Goal: Task Accomplishment & Management: Complete application form

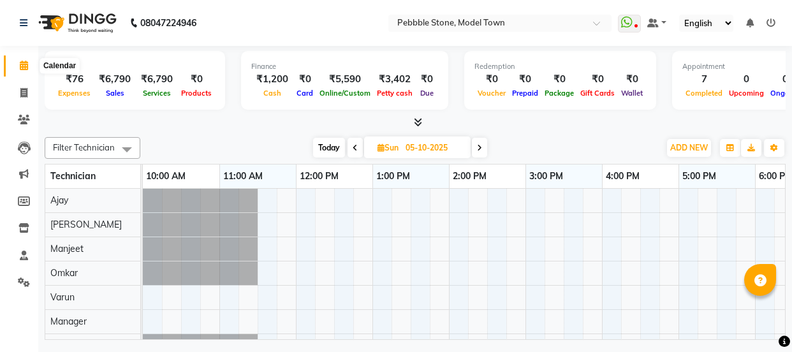
click at [26, 71] on span at bounding box center [24, 66] width 22 height 15
click at [24, 61] on icon at bounding box center [24, 66] width 8 height 10
click at [23, 99] on span at bounding box center [24, 93] width 22 height 15
select select "service"
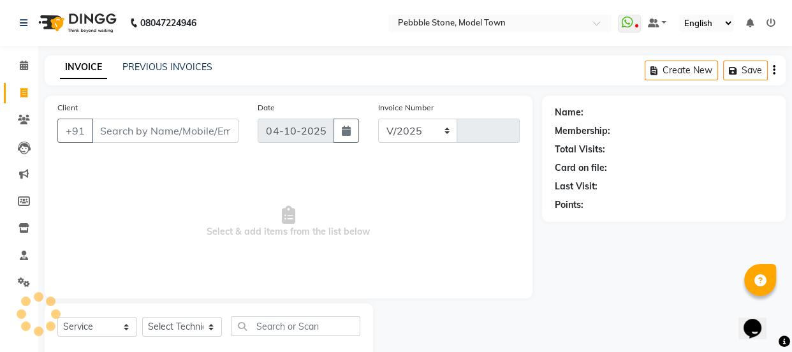
select select "8684"
type input "0334"
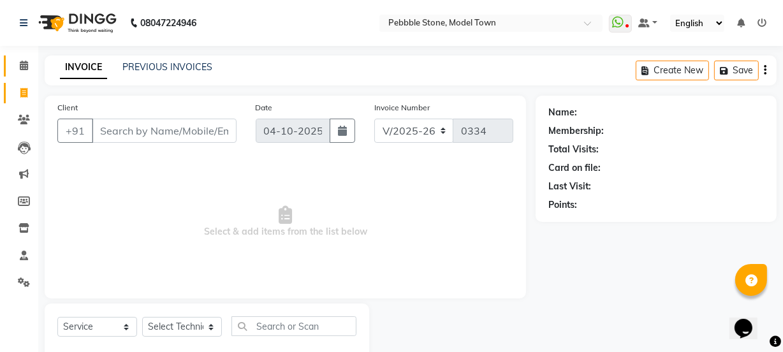
click at [29, 63] on span at bounding box center [24, 66] width 22 height 15
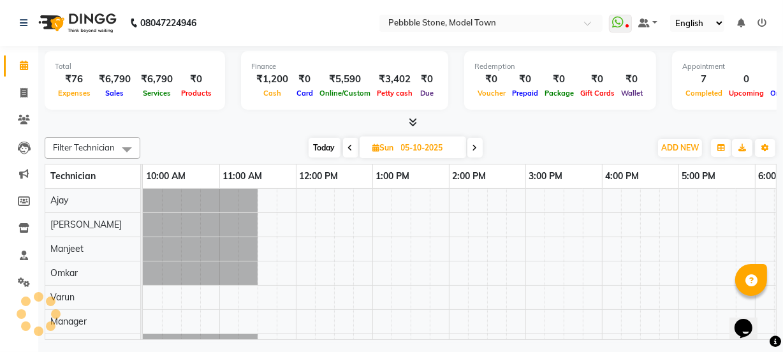
click at [29, 63] on span at bounding box center [24, 66] width 22 height 15
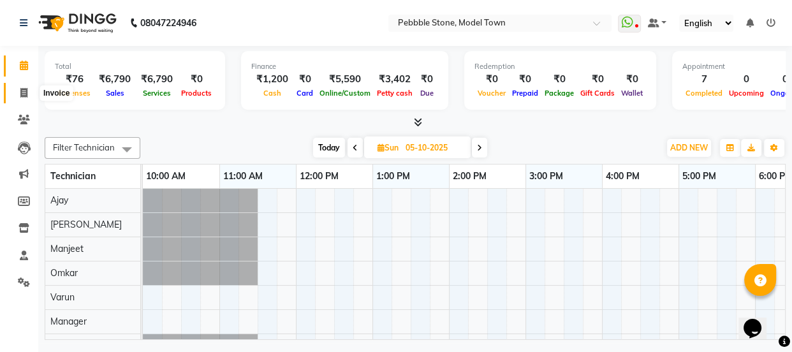
click at [17, 91] on span at bounding box center [24, 93] width 22 height 15
select select "service"
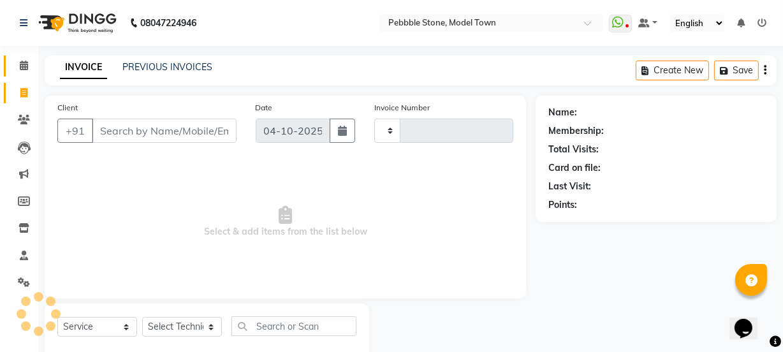
type input "0334"
select select "8684"
click at [28, 66] on span at bounding box center [24, 66] width 22 height 15
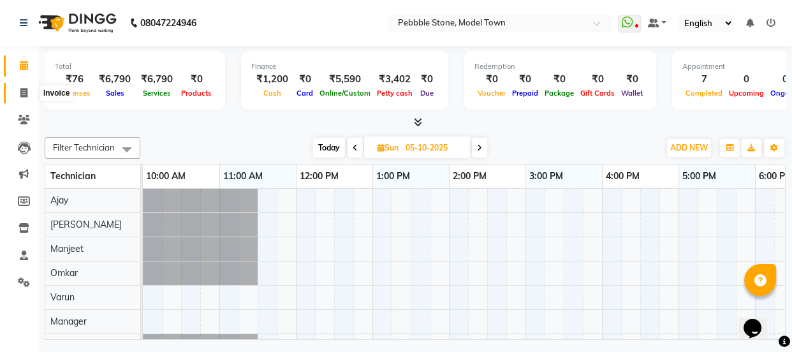
click at [24, 91] on icon at bounding box center [23, 93] width 7 height 10
select select "service"
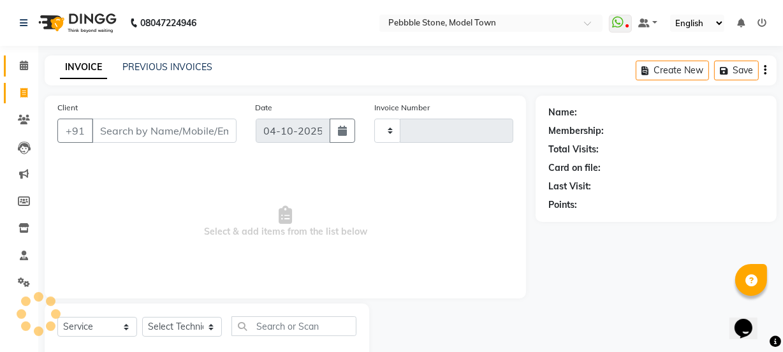
type input "0334"
select select "8684"
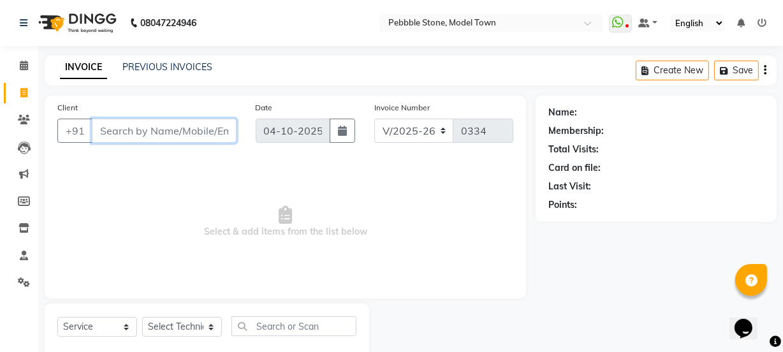
click at [132, 126] on input "Client" at bounding box center [164, 131] width 145 height 24
click at [136, 134] on input "Client" at bounding box center [164, 131] width 145 height 24
type input "9958485683"
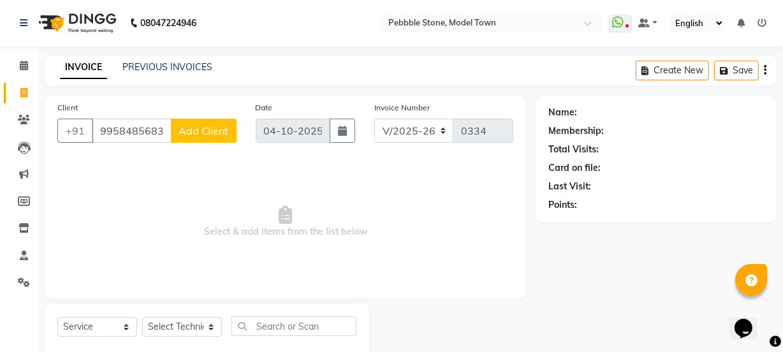
click at [193, 133] on span "Add Client" at bounding box center [204, 130] width 50 height 13
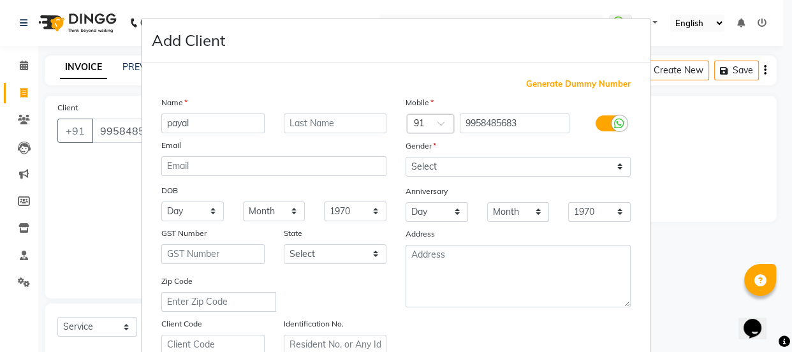
type input "payal"
click at [787, 347] on span at bounding box center [784, 341] width 11 height 15
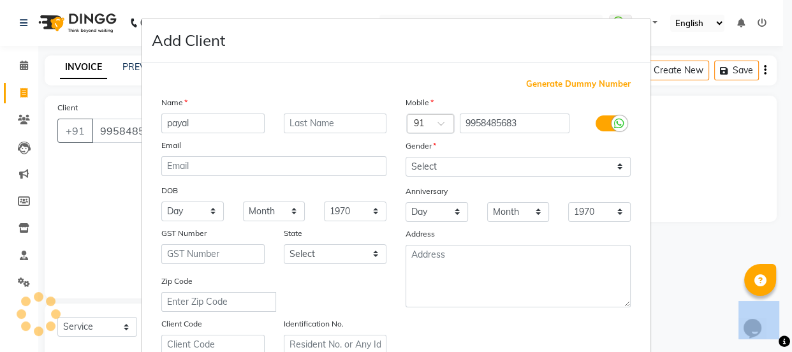
click at [787, 347] on span at bounding box center [784, 341] width 11 height 15
click at [789, 344] on icon at bounding box center [784, 341] width 11 height 11
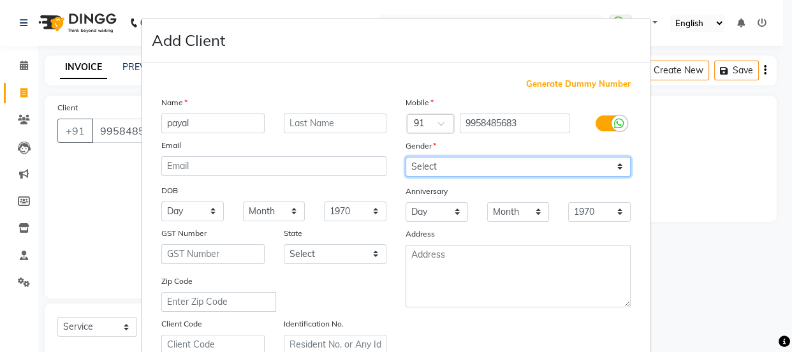
click at [425, 166] on select "Select [DEMOGRAPHIC_DATA] [DEMOGRAPHIC_DATA] Other Prefer Not To Say" at bounding box center [518, 167] width 225 height 20
select select "[DEMOGRAPHIC_DATA]"
click at [406, 157] on select "Select [DEMOGRAPHIC_DATA] [DEMOGRAPHIC_DATA] Other Prefer Not To Say" at bounding box center [518, 167] width 225 height 20
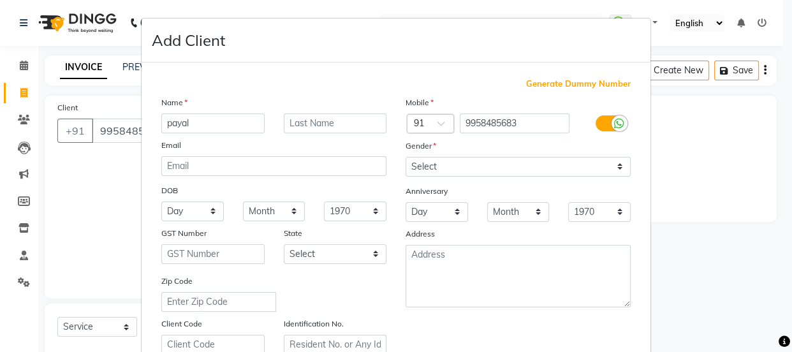
click at [789, 345] on icon at bounding box center [784, 341] width 11 height 11
click at [787, 344] on icon at bounding box center [784, 341] width 11 height 11
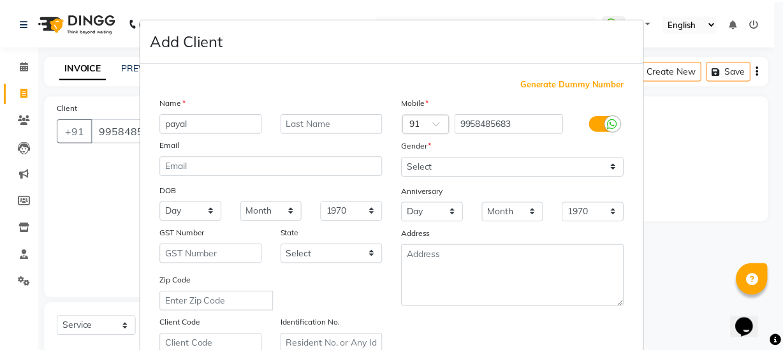
scroll to position [240, 0]
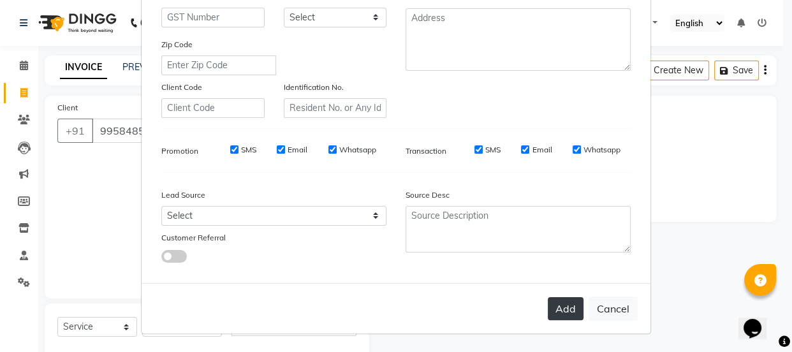
click at [556, 302] on button "Add" at bounding box center [566, 308] width 36 height 23
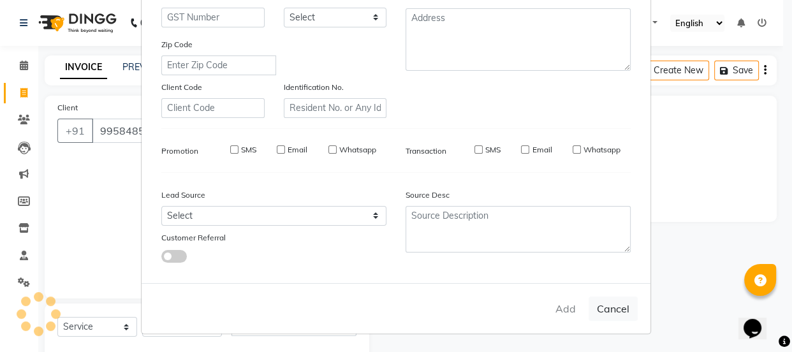
type input "99******83"
select select
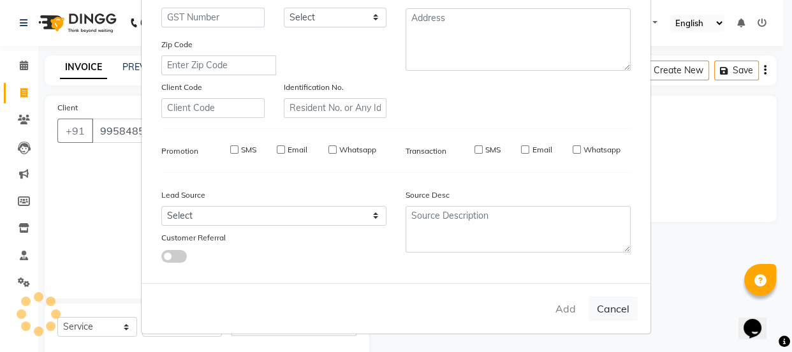
select select
checkbox input "false"
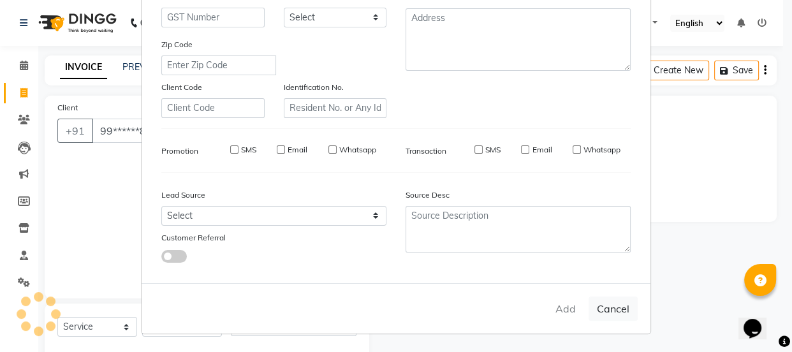
checkbox input "false"
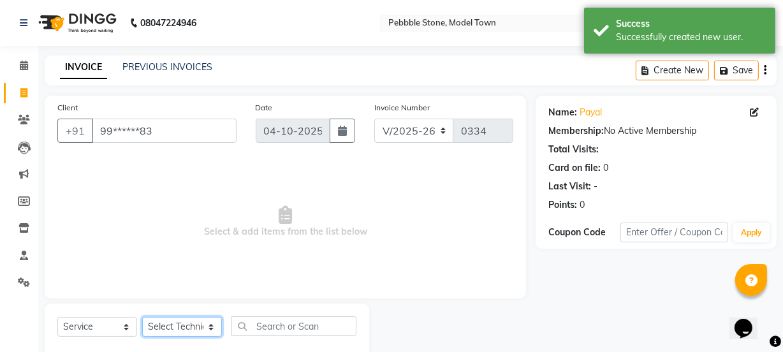
click at [186, 327] on select "Select Technician Ajay amit [PERSON_NAME] Manager [PERSON_NAME]" at bounding box center [182, 327] width 80 height 20
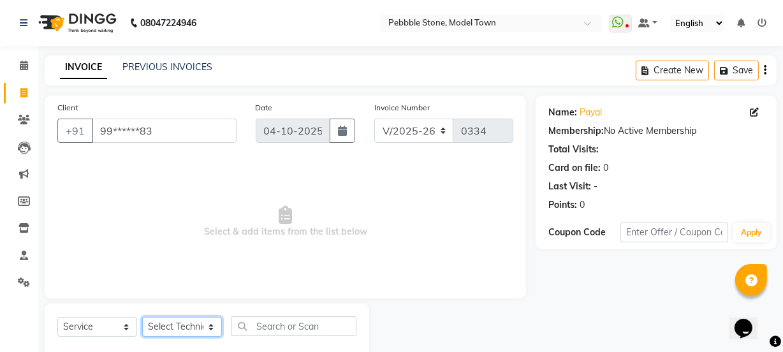
select select "87627"
click at [142, 317] on select "Select Technician Ajay amit [PERSON_NAME] Manager [PERSON_NAME]" at bounding box center [182, 327] width 80 height 20
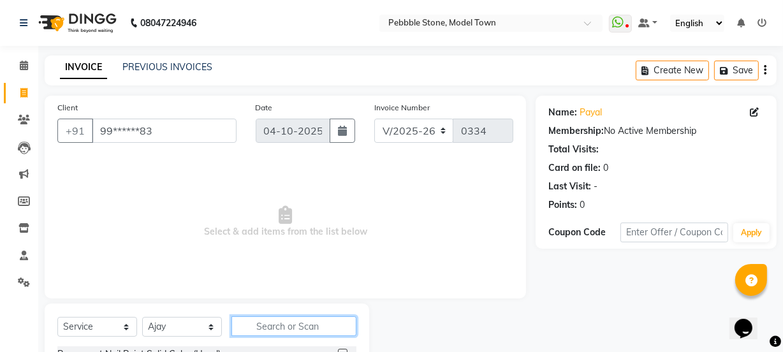
click at [309, 325] on input "text" at bounding box center [293, 326] width 125 height 20
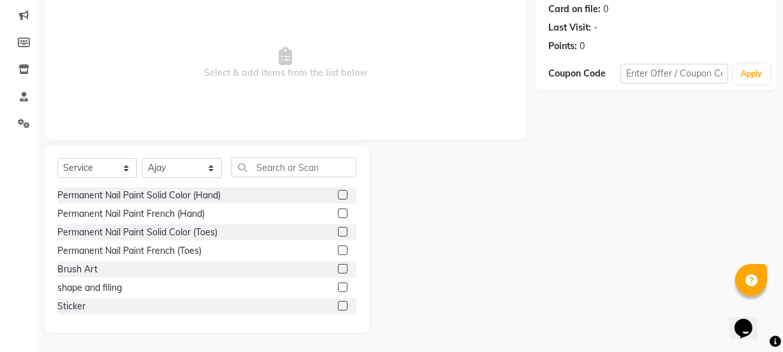
click at [338, 195] on label at bounding box center [343, 195] width 10 height 10
click at [338, 195] on input "checkbox" at bounding box center [342, 195] width 8 height 8
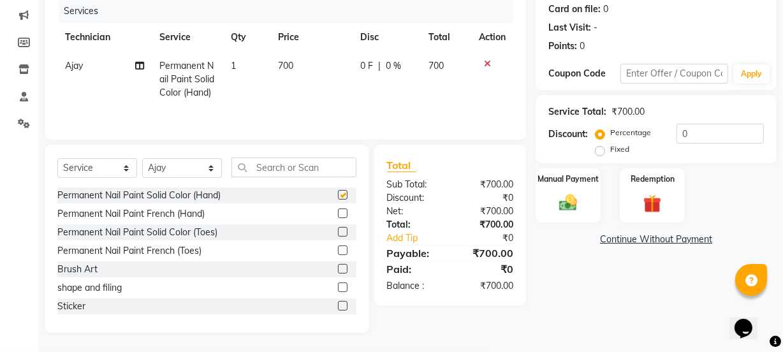
checkbox input "false"
click at [205, 178] on select "Select Technician Ajay amit [PERSON_NAME] Manager [PERSON_NAME]" at bounding box center [182, 168] width 80 height 20
select select "90515"
click at [142, 170] on select "Select Technician Ajay amit [PERSON_NAME] Manager [PERSON_NAME]" at bounding box center [182, 168] width 80 height 20
click at [338, 218] on label at bounding box center [343, 214] width 10 height 10
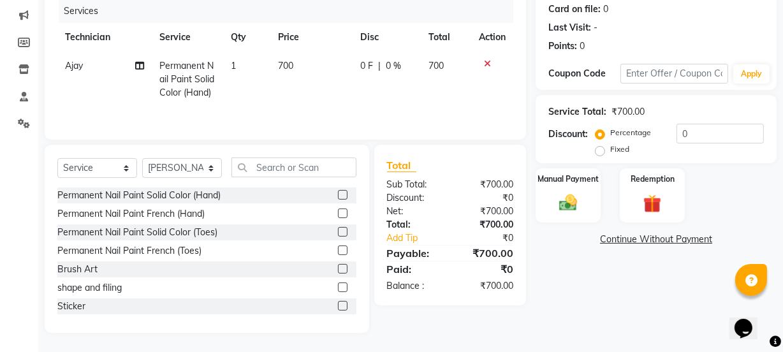
click at [338, 218] on input "checkbox" at bounding box center [342, 214] width 8 height 8
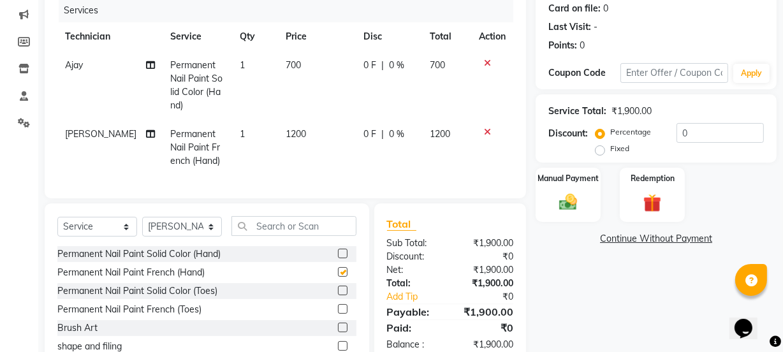
checkbox input "false"
click at [485, 132] on icon at bounding box center [487, 132] width 7 height 9
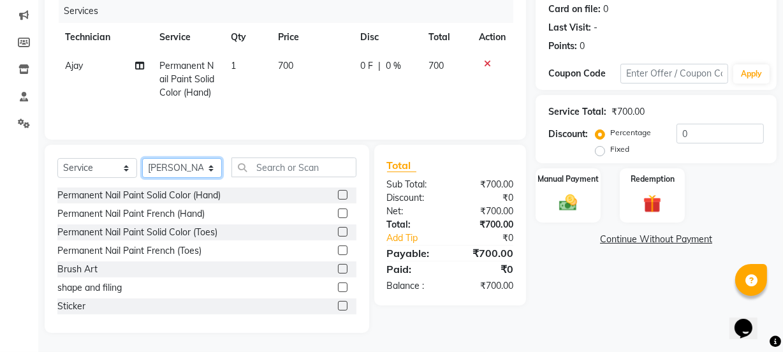
click at [172, 178] on select "Select Technician Ajay amit [PERSON_NAME] Manager [PERSON_NAME]" at bounding box center [182, 168] width 80 height 20
click at [338, 237] on label at bounding box center [343, 232] width 10 height 10
click at [338, 237] on input "checkbox" at bounding box center [342, 232] width 8 height 8
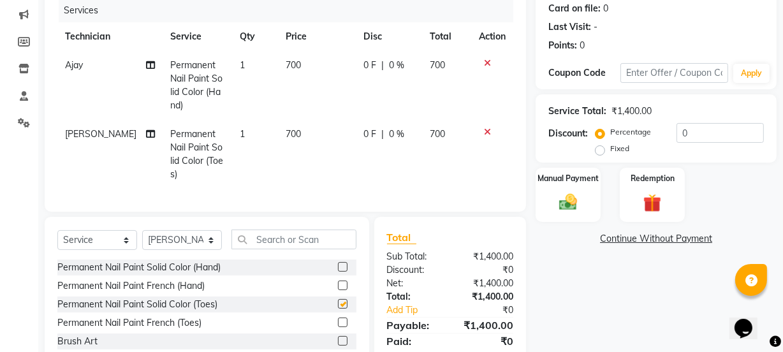
checkbox input "false"
click at [373, 64] on div "0 F | 0 %" at bounding box center [388, 65] width 51 height 13
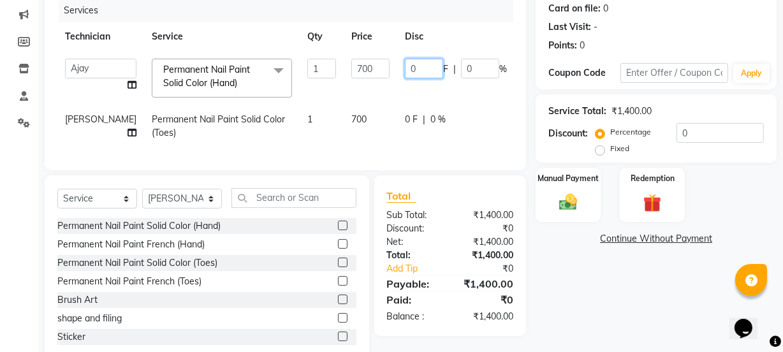
click at [405, 69] on input "0" at bounding box center [424, 69] width 38 height 20
type input "0"
type input "200"
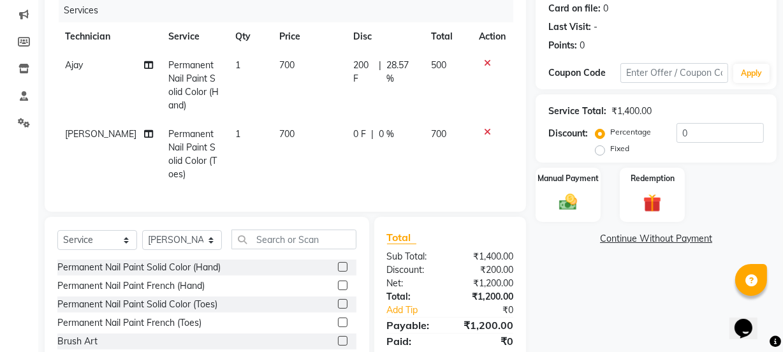
click at [389, 119] on tbody "Ajay Permanent Nail Paint Solid Color (Hand) 1 700 200 F | 28.57 % 500 amit Per…" at bounding box center [285, 120] width 456 height 138
click at [359, 139] on span "0 F" at bounding box center [359, 134] width 13 height 13
select select "90515"
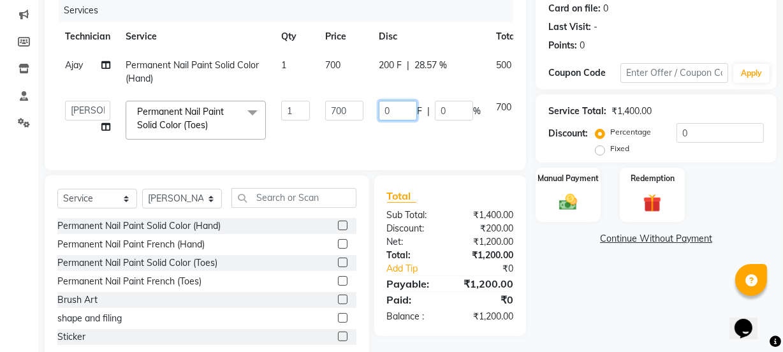
click at [385, 108] on input "0" at bounding box center [398, 111] width 38 height 20
type input "200"
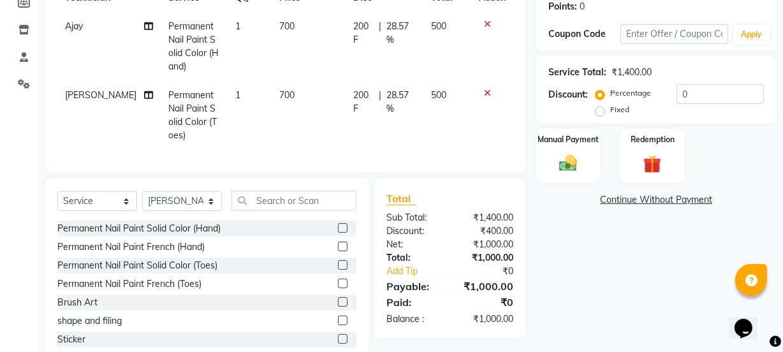
click at [334, 106] on td "700" at bounding box center [309, 115] width 74 height 69
select select "90515"
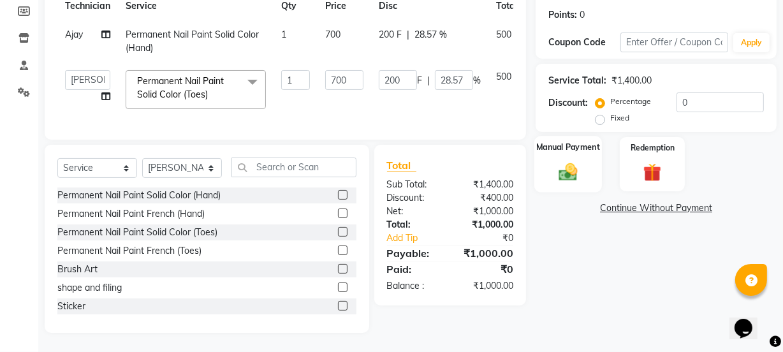
click at [568, 143] on label "Manual Payment" at bounding box center [568, 147] width 64 height 12
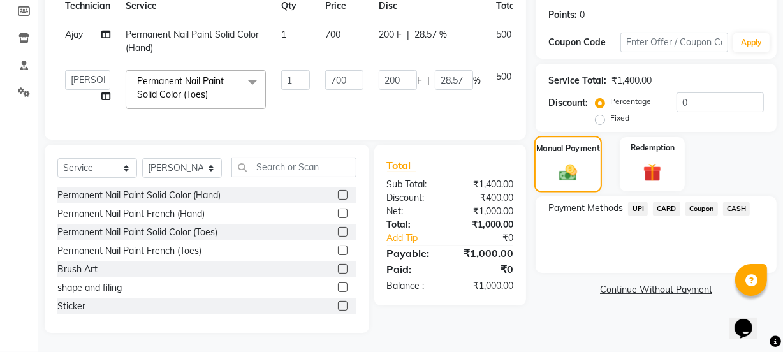
click at [568, 143] on label "Manual Payment" at bounding box center [568, 148] width 64 height 12
click at [637, 202] on span "UPI" at bounding box center [638, 208] width 20 height 15
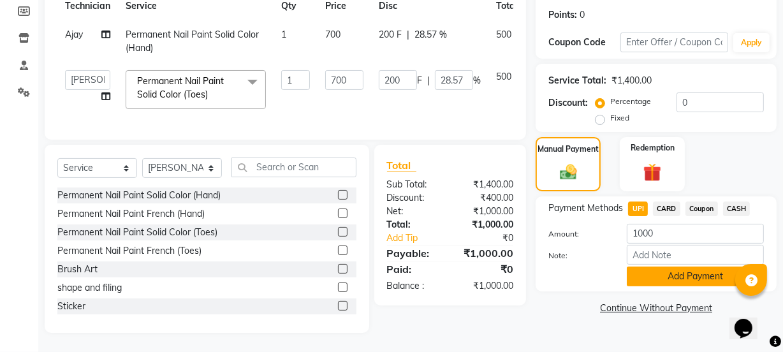
click at [710, 267] on button "Add Payment" at bounding box center [695, 277] width 137 height 20
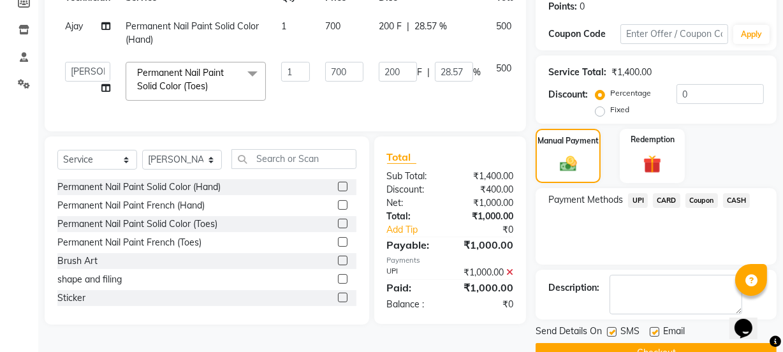
scroll to position [228, 0]
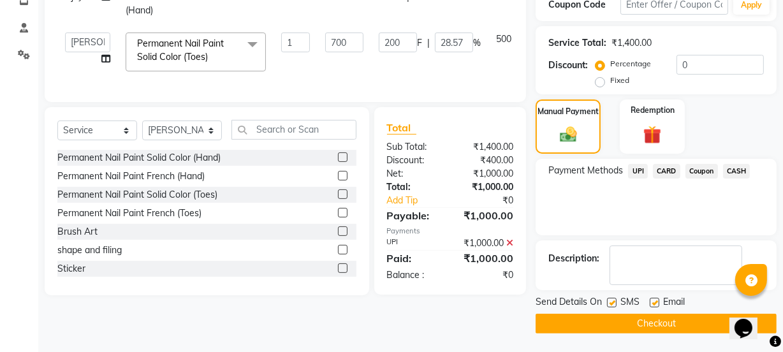
click at [705, 325] on button "Checkout" at bounding box center [656, 324] width 241 height 20
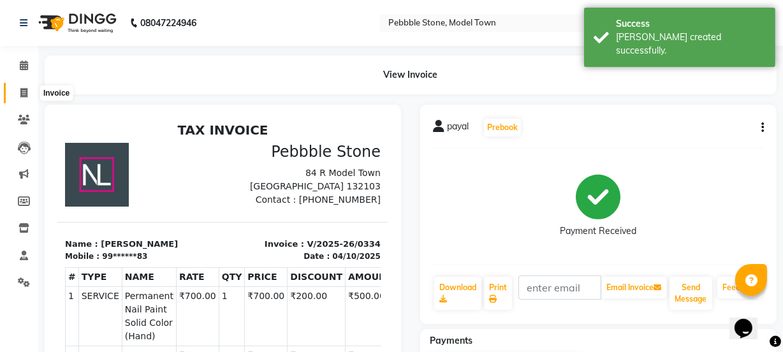
click at [20, 92] on icon at bounding box center [23, 93] width 7 height 10
select select "service"
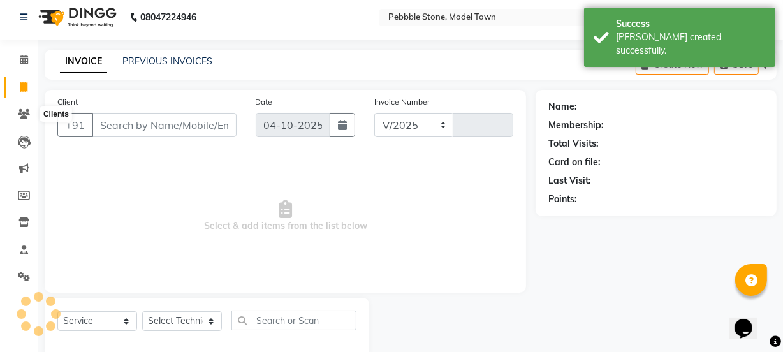
select select "8684"
type input "0335"
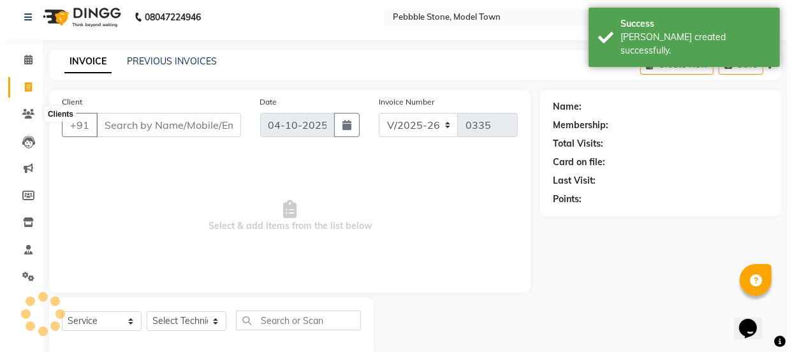
scroll to position [32, 0]
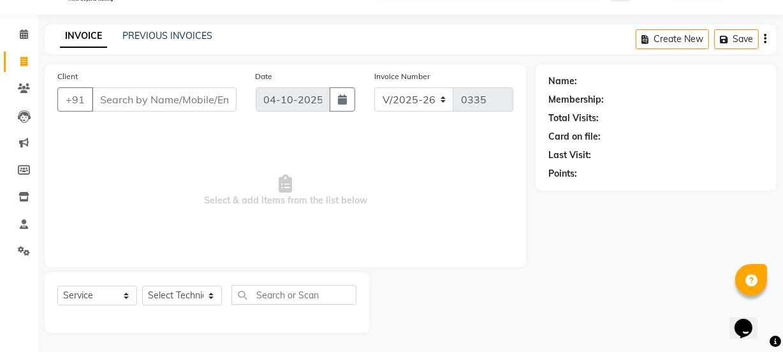
click at [107, 96] on input "Client" at bounding box center [164, 99] width 145 height 24
type input "8375069393"
click at [191, 99] on span "Add Client" at bounding box center [204, 99] width 50 height 13
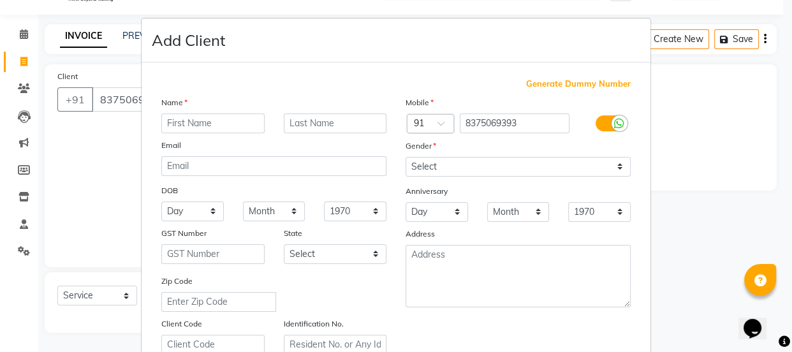
click at [182, 125] on input "text" at bounding box center [212, 123] width 103 height 20
type input "manisha"
click at [421, 143] on label "Gender" at bounding box center [421, 145] width 31 height 11
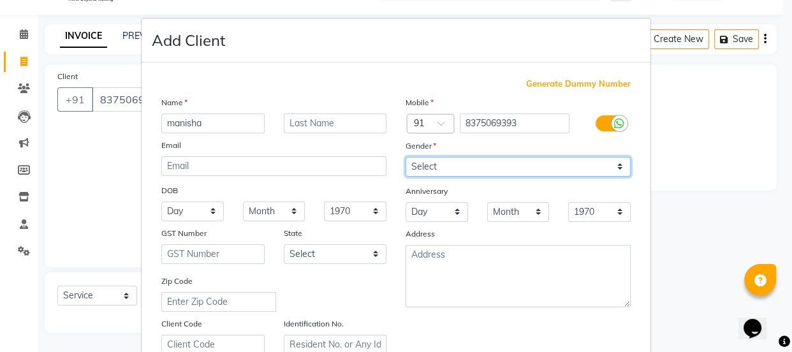
click at [429, 163] on select "Select [DEMOGRAPHIC_DATA] [DEMOGRAPHIC_DATA] Other Prefer Not To Say" at bounding box center [518, 167] width 225 height 20
select select "[DEMOGRAPHIC_DATA]"
click at [406, 157] on select "Select [DEMOGRAPHIC_DATA] [DEMOGRAPHIC_DATA] Other Prefer Not To Say" at bounding box center [518, 167] width 225 height 20
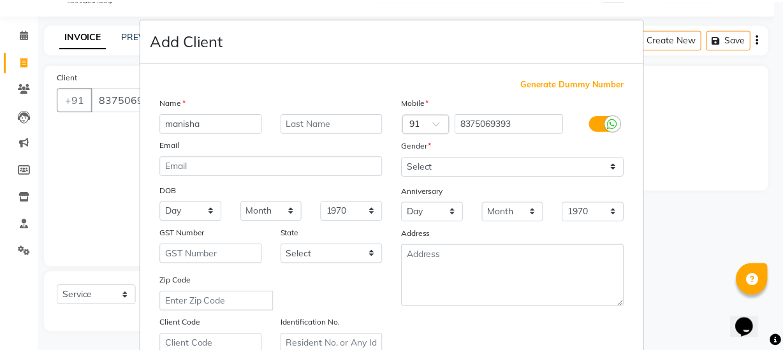
scroll to position [240, 0]
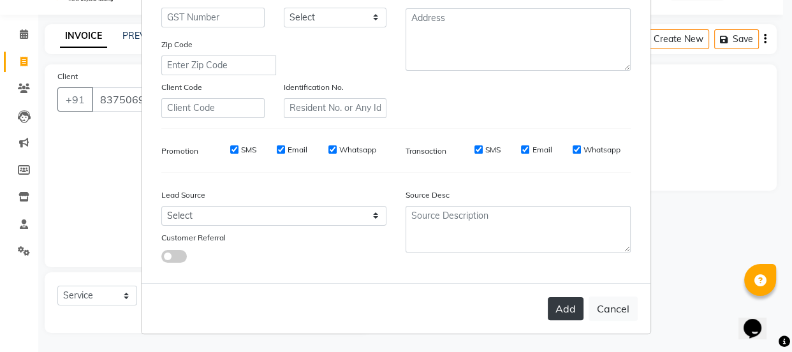
click at [560, 306] on button "Add" at bounding box center [566, 308] width 36 height 23
click at [560, 306] on div "Add Cancel" at bounding box center [396, 308] width 509 height 50
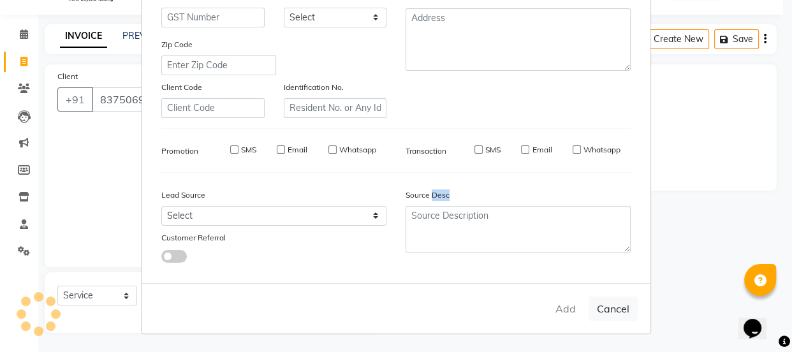
type input "83******93"
select select
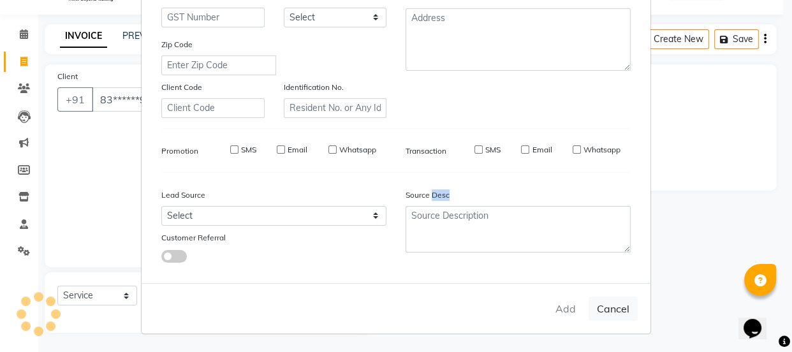
select select
checkbox input "false"
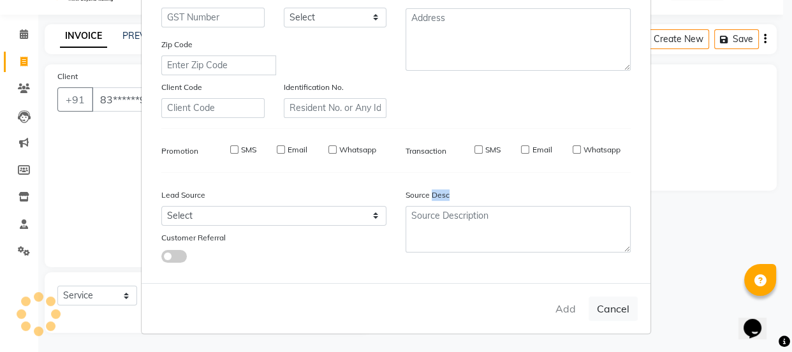
checkbox input "false"
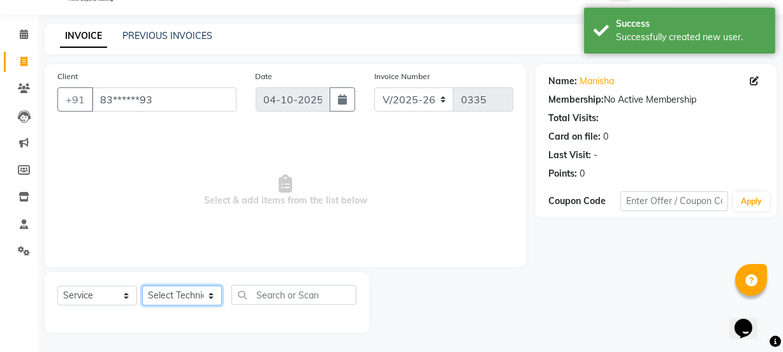
click at [190, 298] on select "Select Technician Ajay amit [PERSON_NAME] Manager [PERSON_NAME]" at bounding box center [182, 296] width 80 height 20
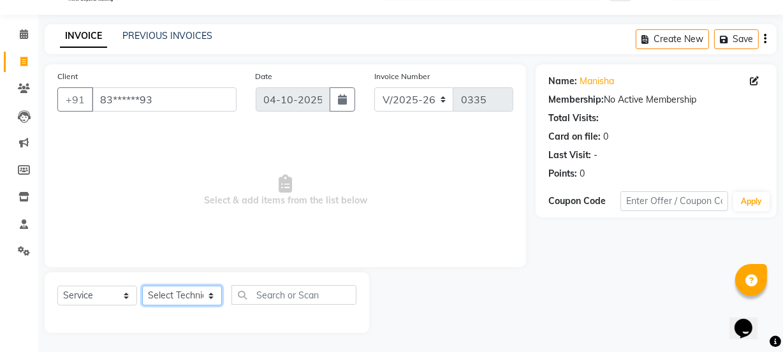
select select "87627"
click at [142, 286] on select "Select Technician Ajay amit [PERSON_NAME] Manager [PERSON_NAME]" at bounding box center [182, 296] width 80 height 20
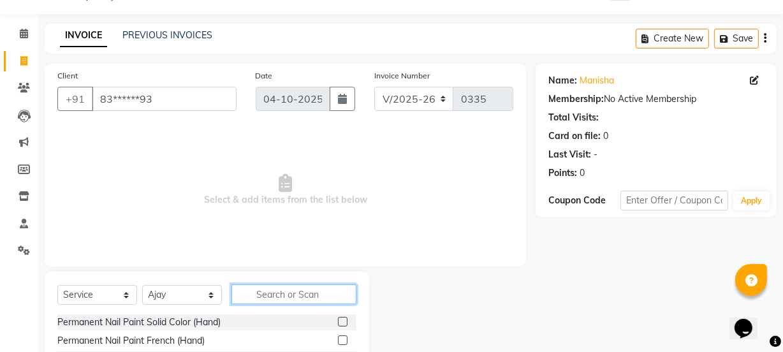
click at [325, 291] on input "text" at bounding box center [293, 294] width 125 height 20
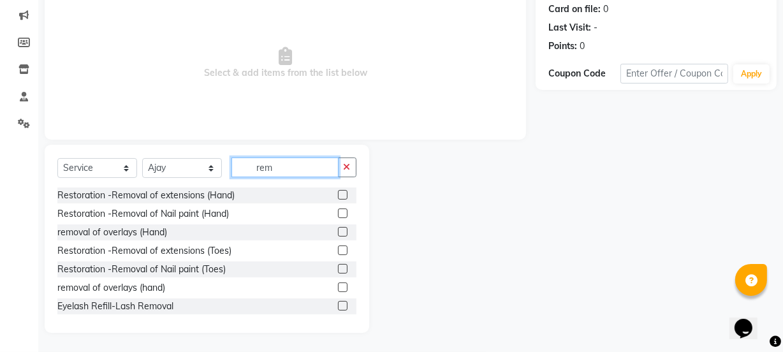
type input "rem"
click at [338, 266] on label at bounding box center [343, 269] width 10 height 10
click at [338, 266] on input "checkbox" at bounding box center [342, 269] width 8 height 8
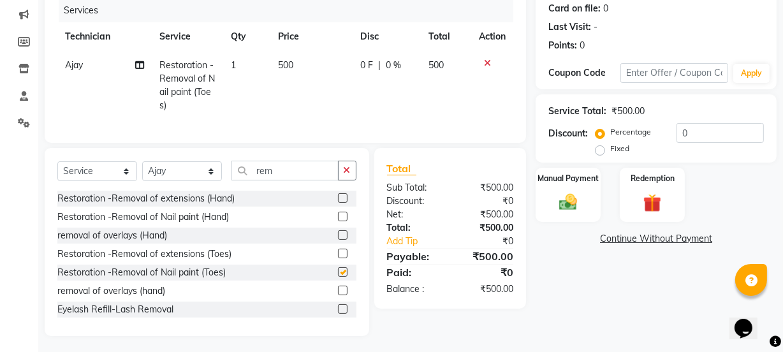
checkbox input "false"
click at [280, 180] on input "rem" at bounding box center [284, 171] width 107 height 20
type input "r"
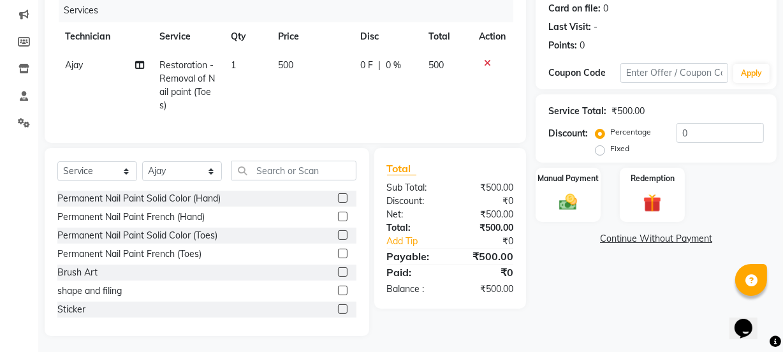
click at [338, 203] on label at bounding box center [343, 198] width 10 height 10
click at [338, 203] on input "checkbox" at bounding box center [342, 198] width 8 height 8
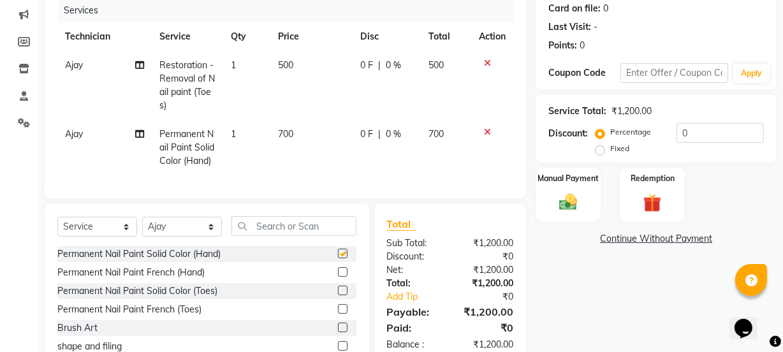
checkbox input "false"
click at [488, 133] on icon at bounding box center [487, 132] width 7 height 9
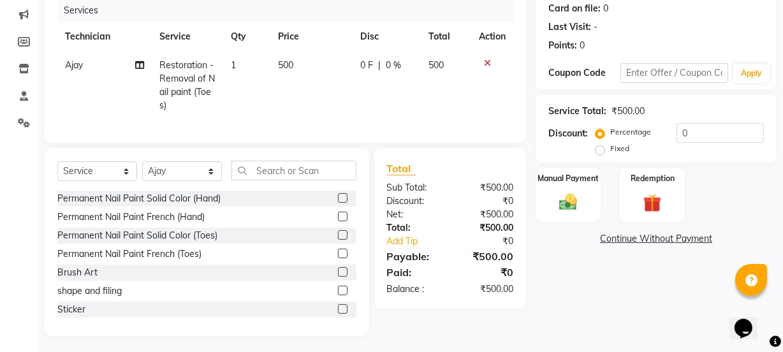
click at [338, 238] on div at bounding box center [347, 236] width 18 height 16
click at [338, 240] on label at bounding box center [343, 235] width 10 height 10
click at [338, 240] on input "checkbox" at bounding box center [342, 235] width 8 height 8
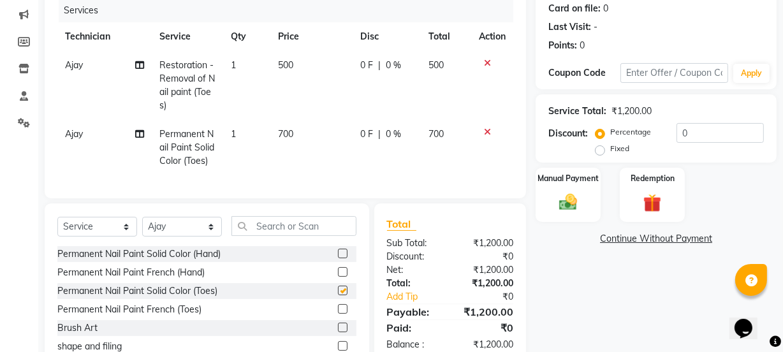
checkbox input "false"
click at [378, 62] on span "|" at bounding box center [379, 65] width 3 height 13
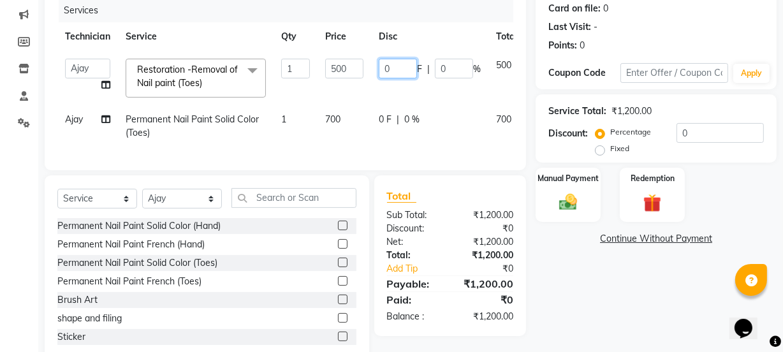
click at [390, 70] on input "0" at bounding box center [398, 69] width 38 height 20
type input "200"
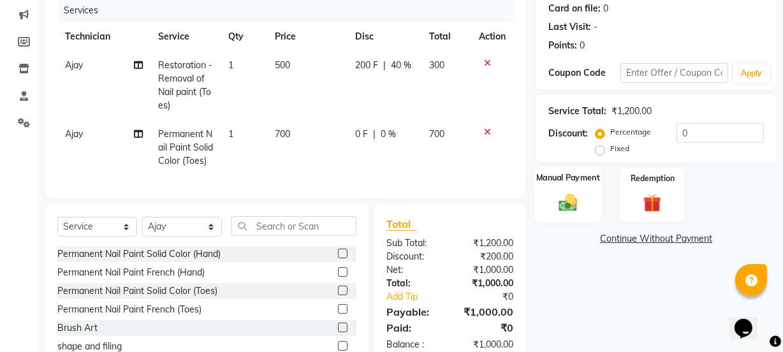
click at [557, 191] on img at bounding box center [568, 202] width 31 height 22
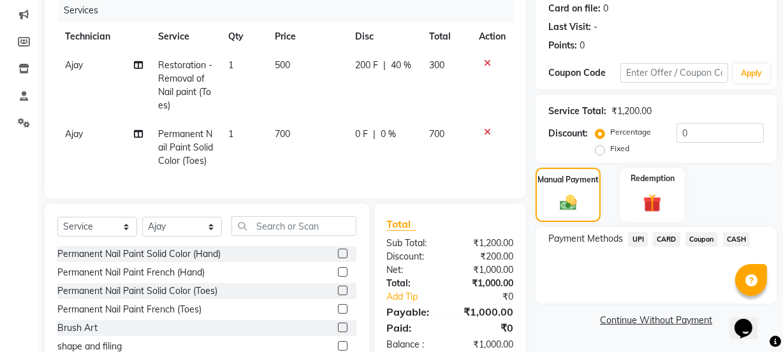
click at [640, 240] on span "UPI" at bounding box center [638, 239] width 20 height 15
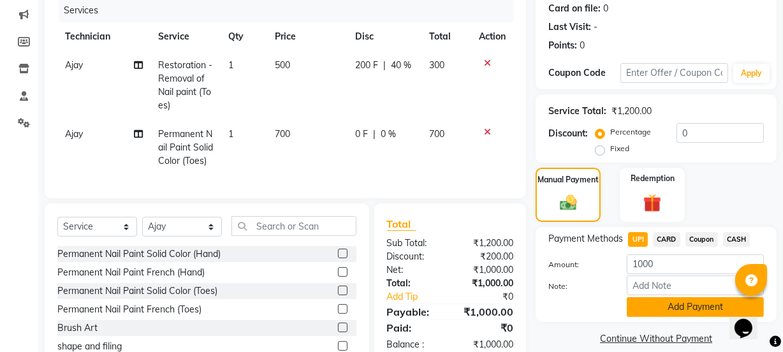
click at [678, 305] on button "Add Payment" at bounding box center [695, 307] width 137 height 20
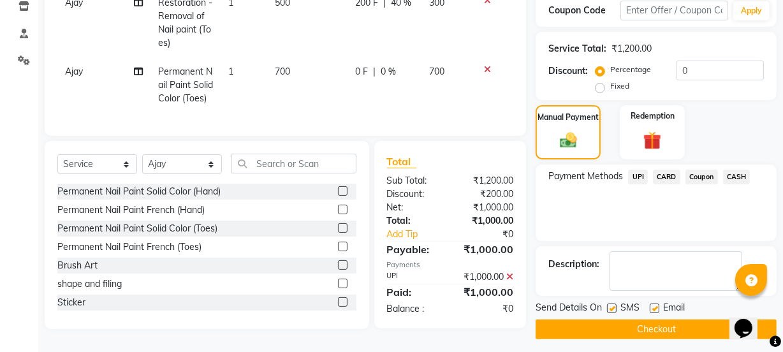
scroll to position [240, 0]
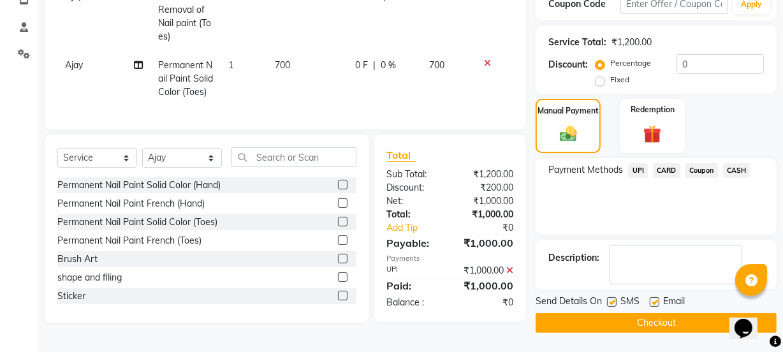
click at [707, 313] on button "Checkout" at bounding box center [656, 323] width 241 height 20
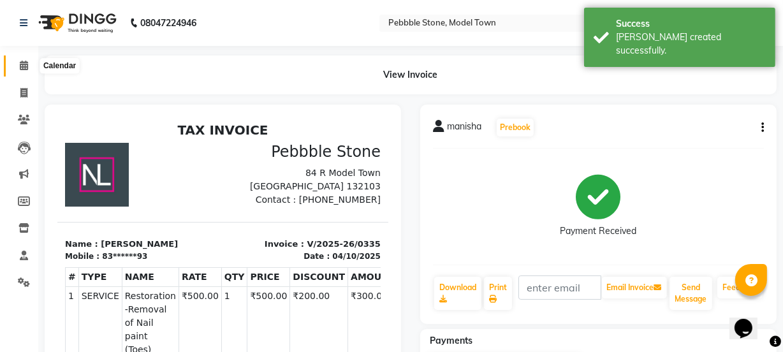
click at [22, 65] on icon at bounding box center [24, 66] width 8 height 10
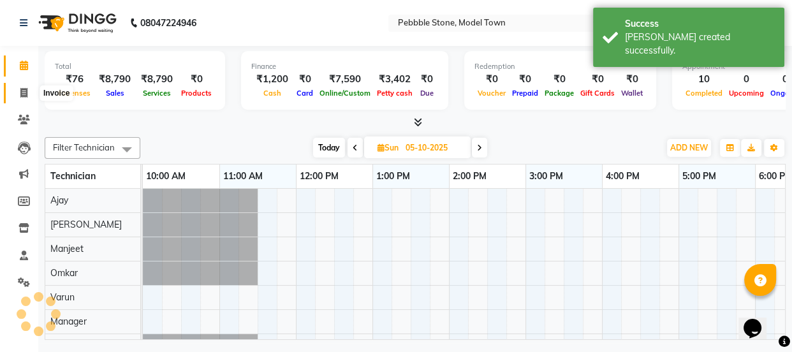
click at [20, 89] on icon at bounding box center [23, 93] width 7 height 10
select select "service"
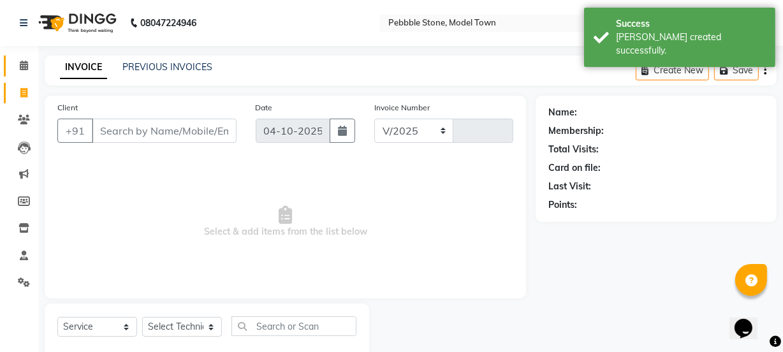
select select "8684"
type input "0336"
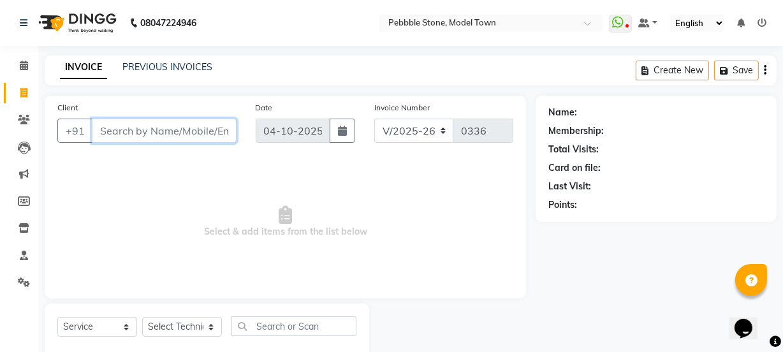
click at [112, 131] on input "Client" at bounding box center [164, 131] width 145 height 24
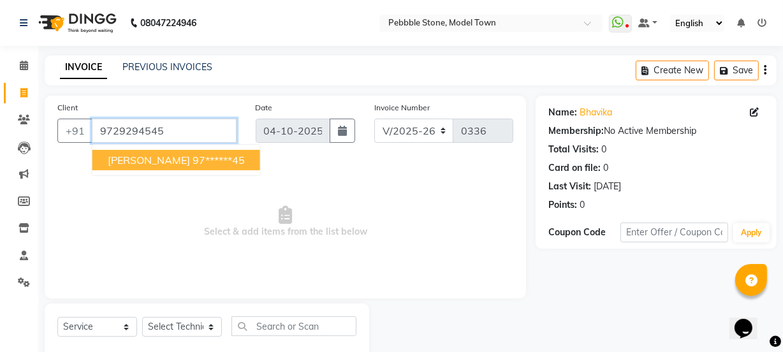
drag, startPoint x: 112, startPoint y: 131, endPoint x: 73, endPoint y: 181, distance: 63.1
click at [73, 181] on div "Client [PHONE_NUMBER] [PERSON_NAME] 97******45 Date [DATE] Invoice Number V/202…" at bounding box center [285, 197] width 481 height 203
click at [135, 166] on button "[PERSON_NAME] 97******45" at bounding box center [176, 160] width 168 height 20
type input "97******45"
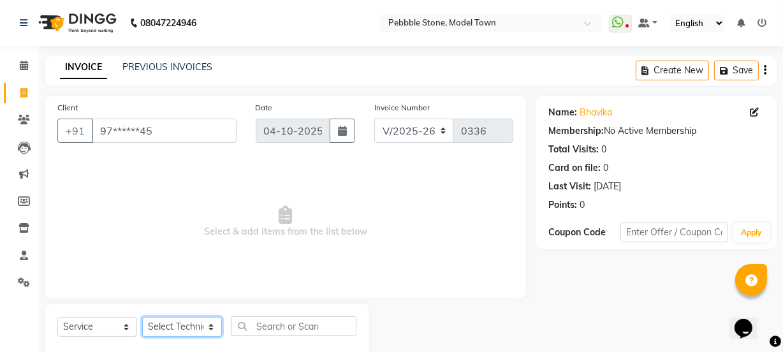
click at [167, 325] on select "Select Technician Ajay amit [PERSON_NAME] Manager [PERSON_NAME]" at bounding box center [182, 327] width 80 height 20
select select "87632"
click at [142, 317] on select "Select Technician Ajay amit [PERSON_NAME] Manager [PERSON_NAME]" at bounding box center [182, 327] width 80 height 20
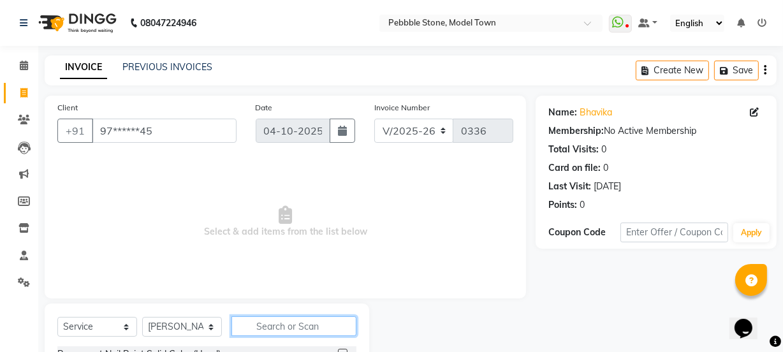
click at [296, 328] on input "text" at bounding box center [293, 326] width 125 height 20
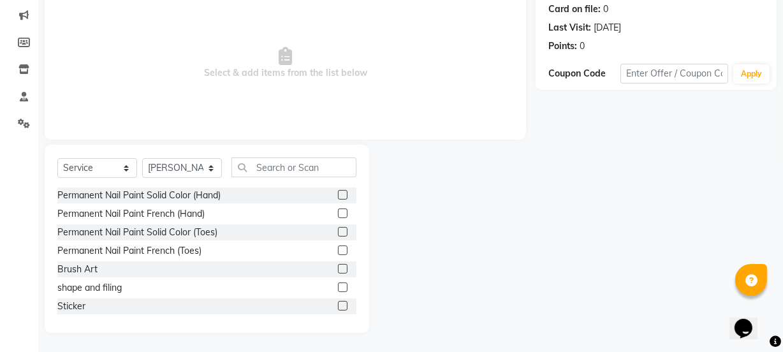
click at [338, 231] on label at bounding box center [343, 232] width 10 height 10
click at [338, 231] on input "checkbox" at bounding box center [342, 232] width 8 height 8
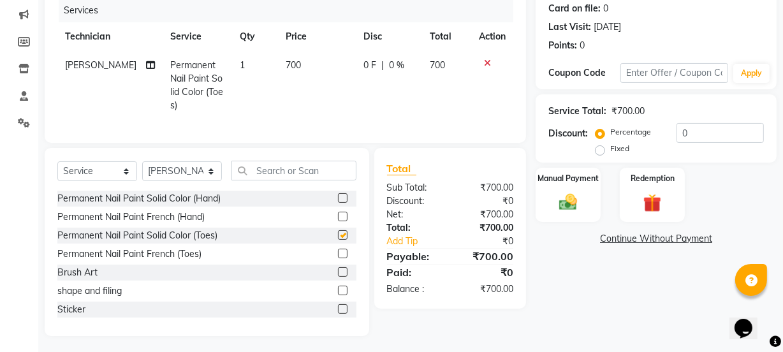
checkbox input "false"
click at [211, 181] on select "Select Technician Ajay amit [PERSON_NAME] Manager [PERSON_NAME]" at bounding box center [182, 171] width 80 height 20
select select "90515"
click at [142, 170] on select "Select Technician Ajay amit [PERSON_NAME] Manager [PERSON_NAME]" at bounding box center [182, 171] width 80 height 20
click at [286, 175] on input "text" at bounding box center [293, 171] width 125 height 20
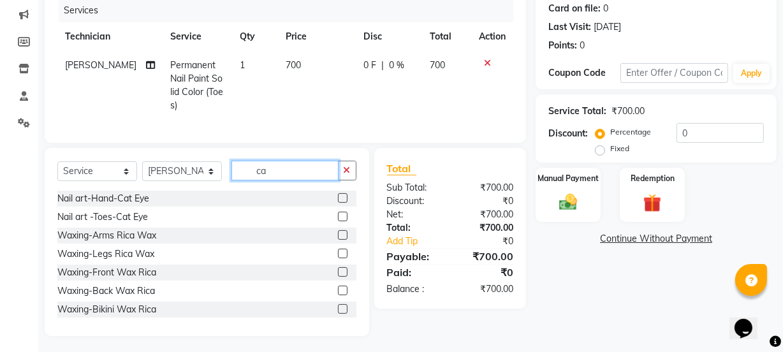
type input "ca"
click at [338, 203] on label at bounding box center [343, 198] width 10 height 10
click at [338, 203] on input "checkbox" at bounding box center [342, 198] width 8 height 8
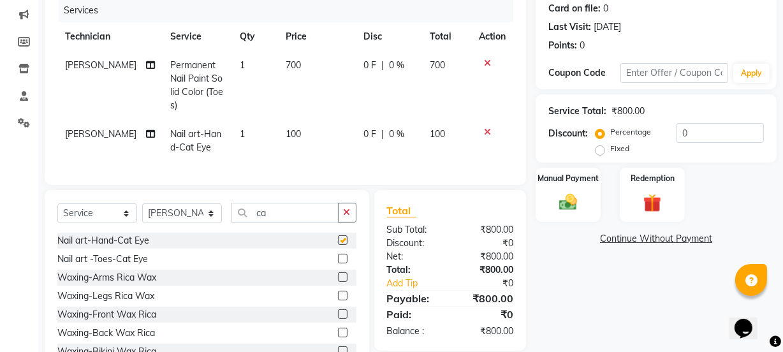
checkbox input "false"
click at [370, 150] on td "0 F | 0 %" at bounding box center [389, 141] width 66 height 42
select select "90515"
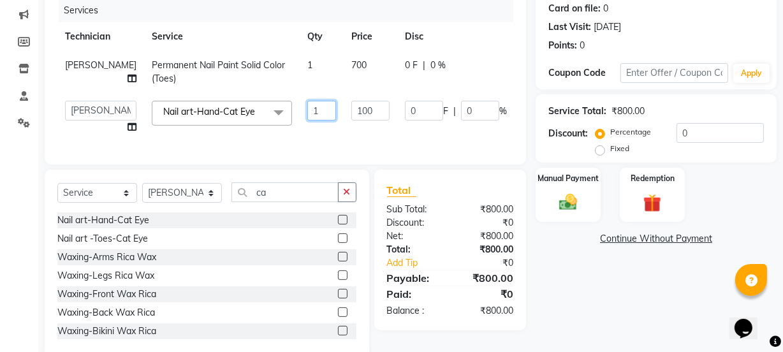
click at [307, 110] on input "1" at bounding box center [321, 111] width 29 height 20
type input "10"
click at [344, 135] on td "100" at bounding box center [371, 117] width 54 height 48
select select "90515"
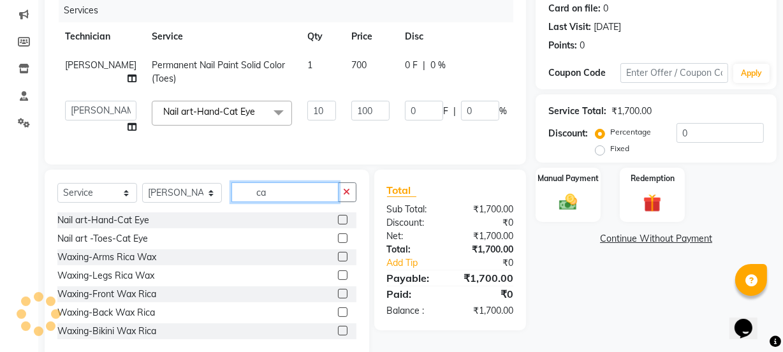
click at [274, 201] on input "ca" at bounding box center [284, 192] width 107 height 20
type input "c"
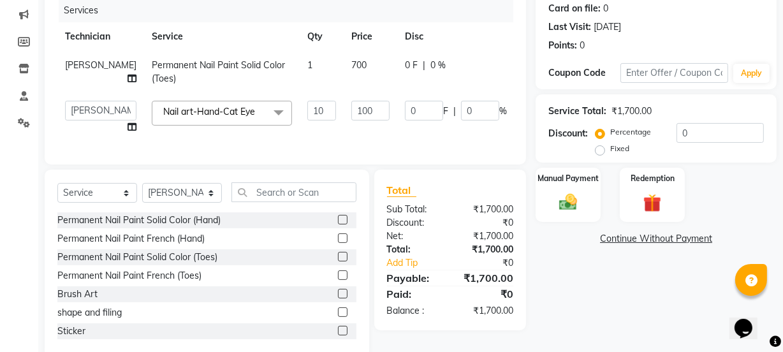
click at [338, 224] on label at bounding box center [343, 220] width 10 height 10
click at [338, 224] on input "checkbox" at bounding box center [342, 220] width 8 height 8
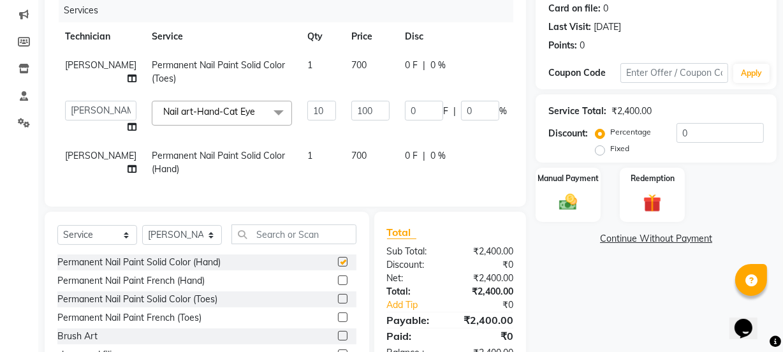
checkbox input "false"
click at [365, 189] on div "Services Technician Service Qty Price Disc Total Action [PERSON_NAME] Permanent…" at bounding box center [285, 96] width 456 height 195
click at [405, 106] on input "0" at bounding box center [424, 111] width 38 height 20
click at [405, 110] on input "0" at bounding box center [424, 111] width 38 height 20
type input "0"
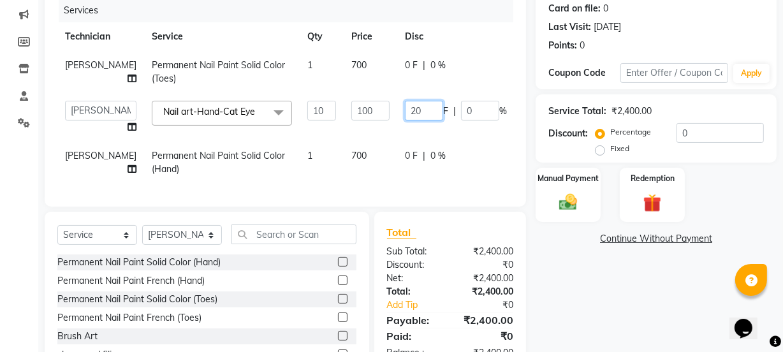
type input "200"
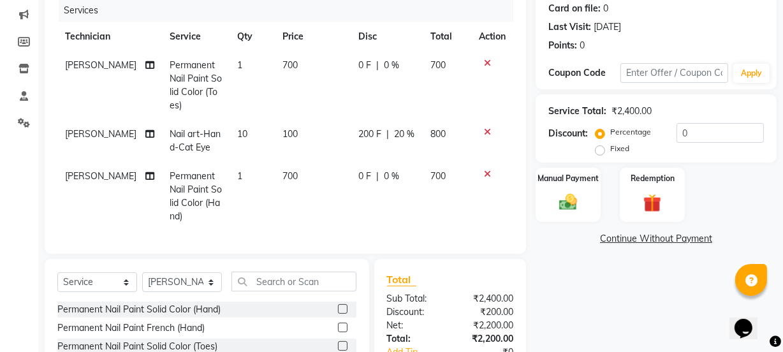
click at [392, 62] on div "0 F | 0 %" at bounding box center [386, 65] width 57 height 13
select select "87632"
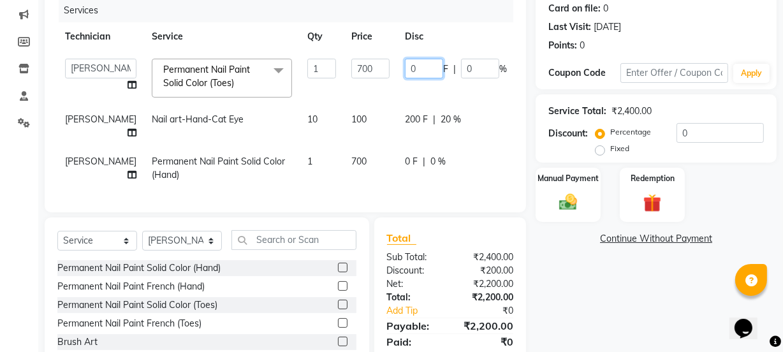
click at [405, 70] on input "0" at bounding box center [424, 69] width 38 height 20
type input "2"
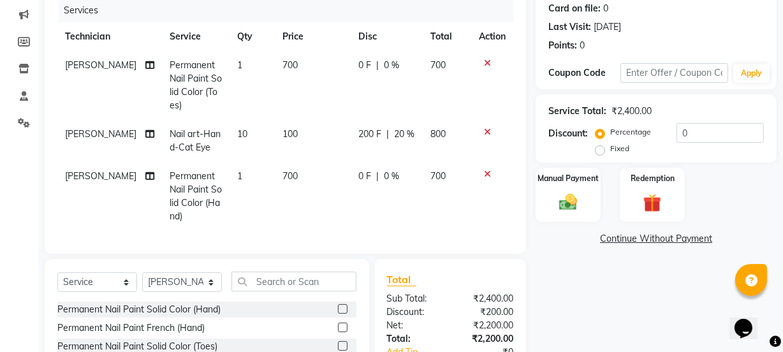
click at [379, 147] on tbody "[PERSON_NAME] Permanent Nail Paint Solid Color (Toes) 1 700 0 F | 0 % 700 amit …" at bounding box center [285, 141] width 456 height 180
click at [358, 173] on span "0 F" at bounding box center [364, 176] width 13 height 13
select select "90515"
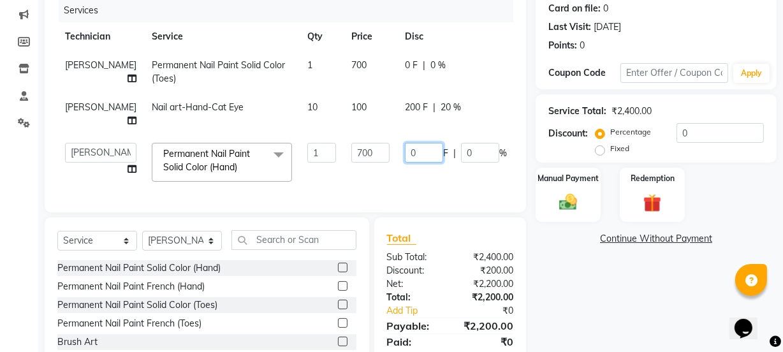
click at [405, 143] on input "0" at bounding box center [424, 153] width 38 height 20
type input "0500"
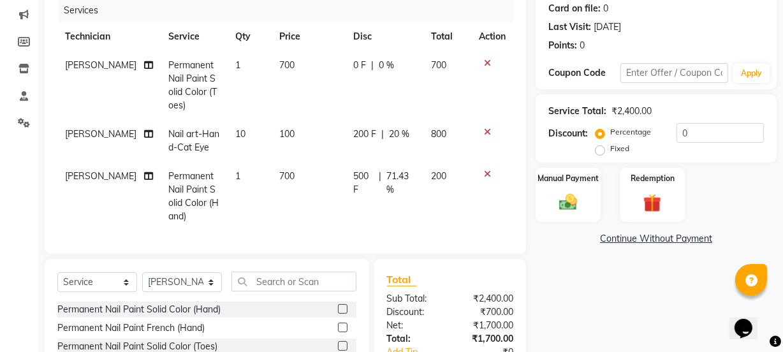
click at [367, 160] on tbody "[PERSON_NAME] Permanent Nail Paint Solid Color (Toes) 1 700 0 F | 0 % 700 amit …" at bounding box center [285, 141] width 456 height 180
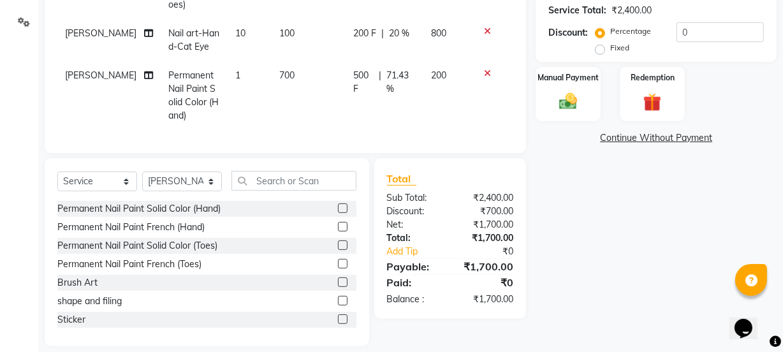
scroll to position [282, 0]
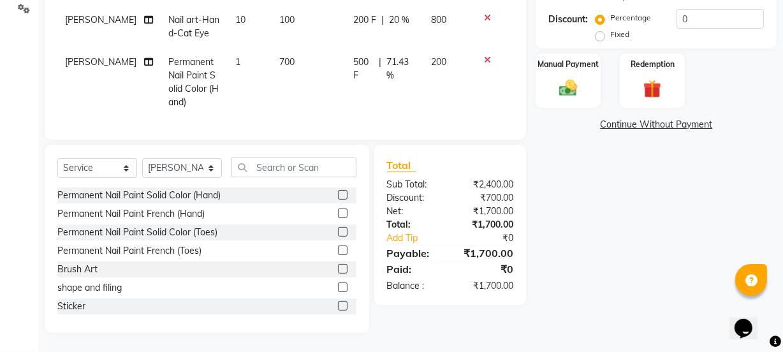
click at [366, 55] on span "500 F" at bounding box center [363, 68] width 20 height 27
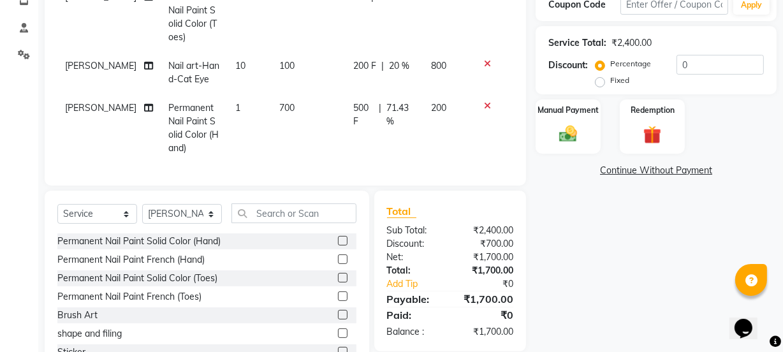
select select "90515"
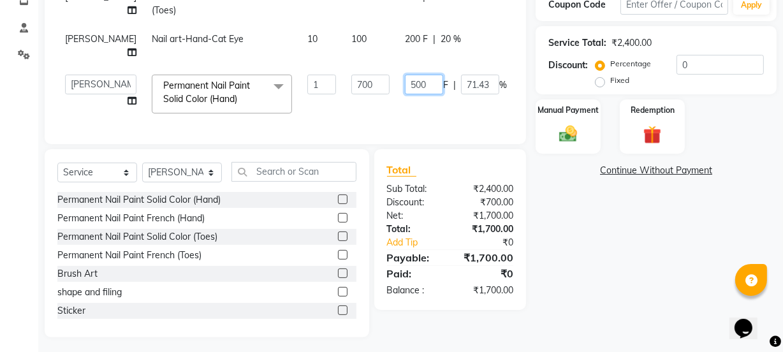
click at [405, 75] on input "500" at bounding box center [424, 85] width 38 height 20
type input "5"
type input "400"
click at [397, 94] on td "400 F | 71.43 %" at bounding box center [455, 94] width 117 height 54
select select "90515"
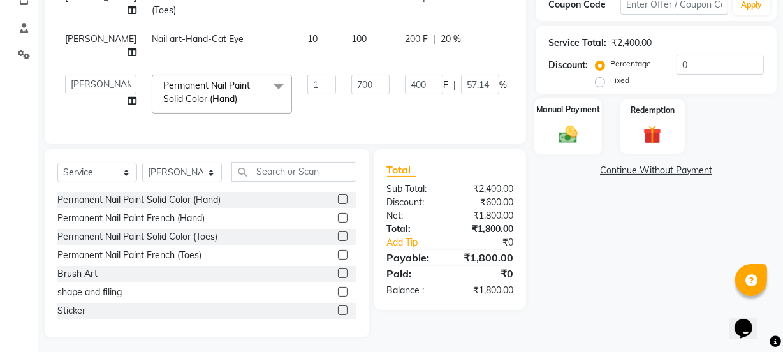
click at [566, 138] on img at bounding box center [568, 134] width 31 height 22
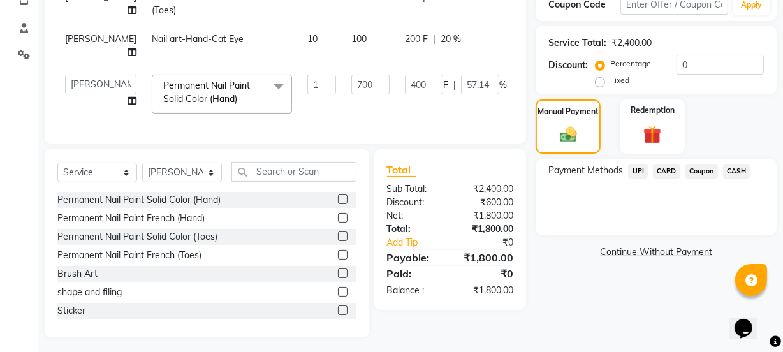
click at [641, 172] on span "UPI" at bounding box center [638, 171] width 20 height 15
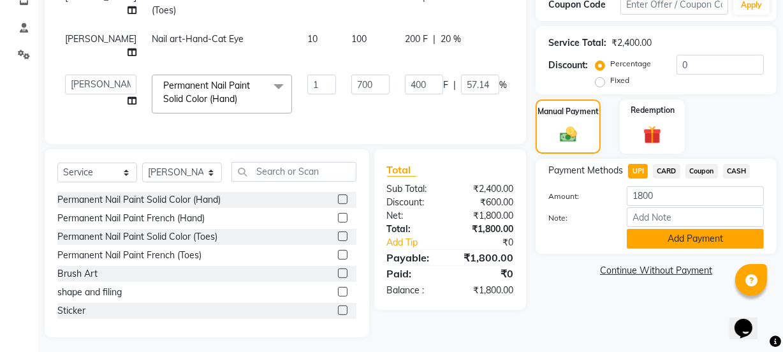
click at [706, 240] on button "Add Payment" at bounding box center [695, 239] width 137 height 20
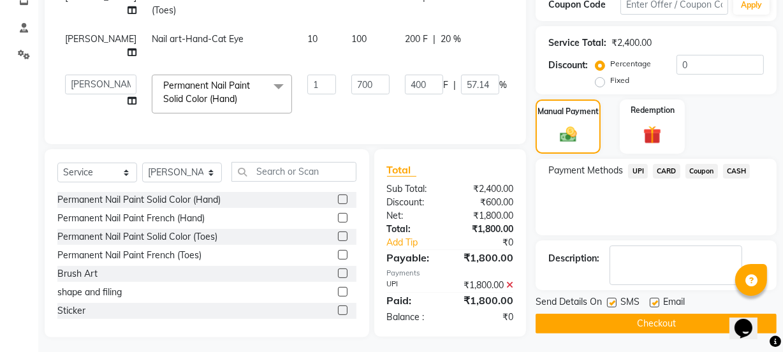
click at [701, 323] on button "Checkout" at bounding box center [656, 324] width 241 height 20
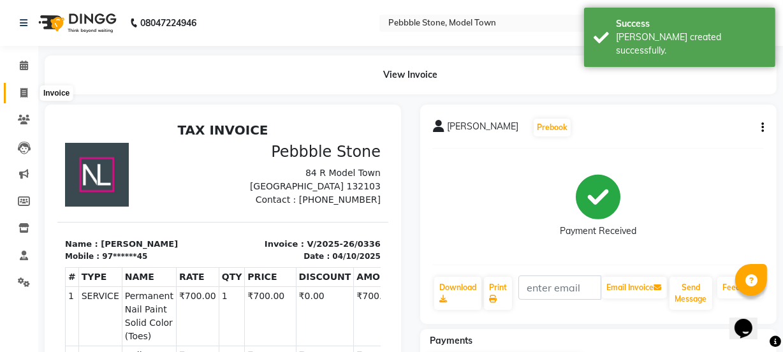
click at [20, 95] on icon at bounding box center [23, 93] width 7 height 10
select select "service"
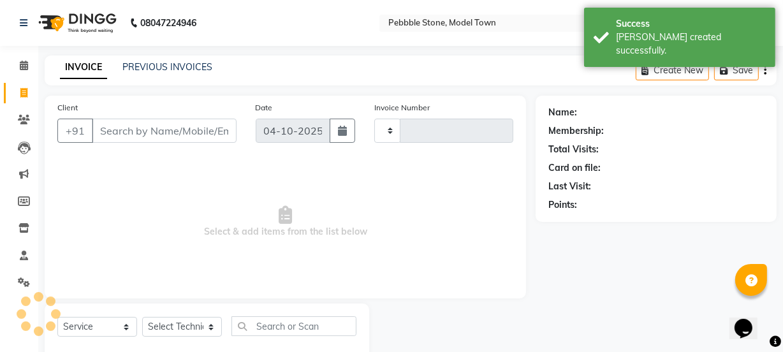
scroll to position [32, 0]
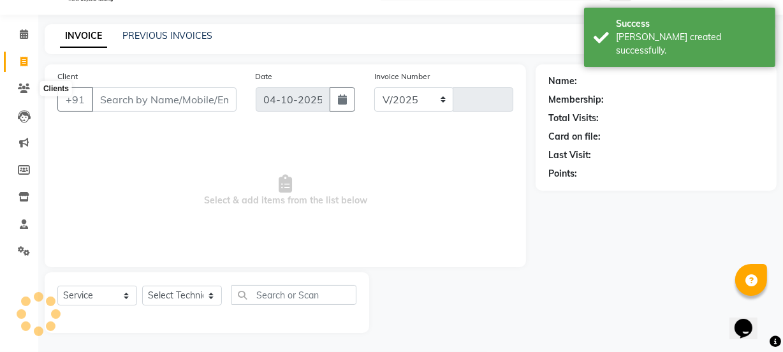
select select "8684"
type input "0337"
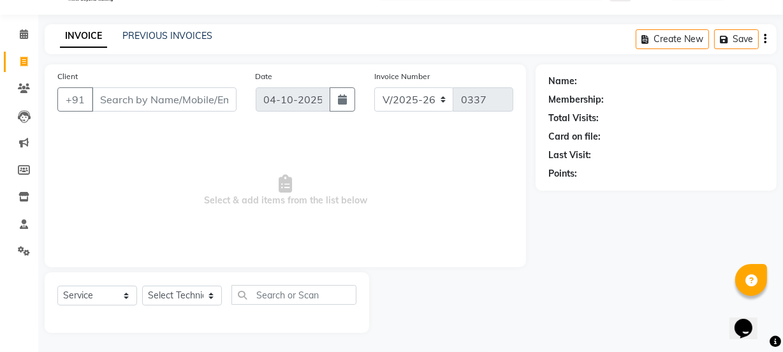
click at [113, 98] on input "Client" at bounding box center [164, 99] width 145 height 24
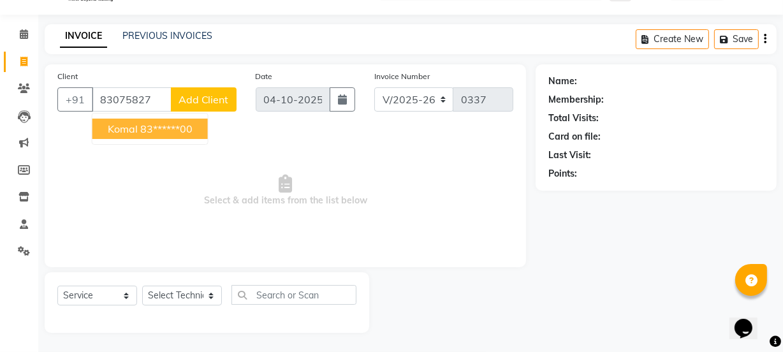
click at [135, 135] on button "[PERSON_NAME] 83******00" at bounding box center [149, 129] width 115 height 20
type input "83******00"
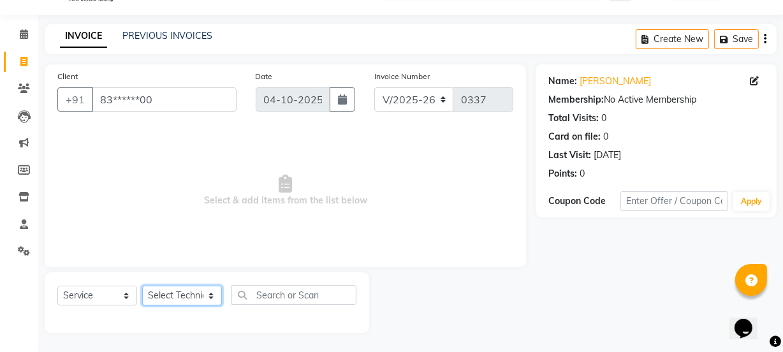
click at [179, 295] on select "Select Technician Ajay amit [PERSON_NAME] Manager [PERSON_NAME]" at bounding box center [182, 296] width 80 height 20
select select "87694"
click at [142, 286] on select "Select Technician Ajay amit [PERSON_NAME] Manager [PERSON_NAME]" at bounding box center [182, 296] width 80 height 20
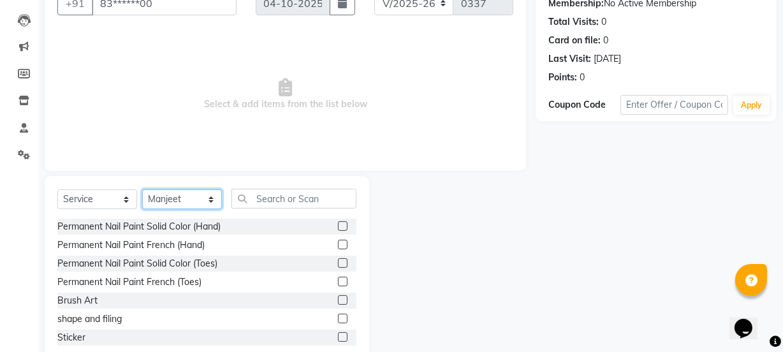
scroll to position [159, 0]
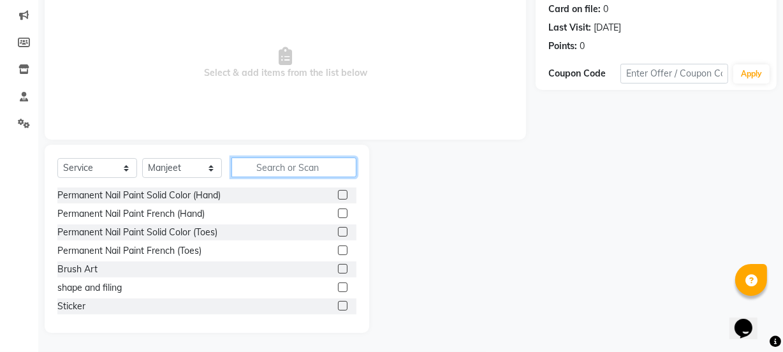
click at [271, 166] on input "text" at bounding box center [293, 167] width 125 height 20
click at [315, 166] on input "text" at bounding box center [293, 167] width 125 height 20
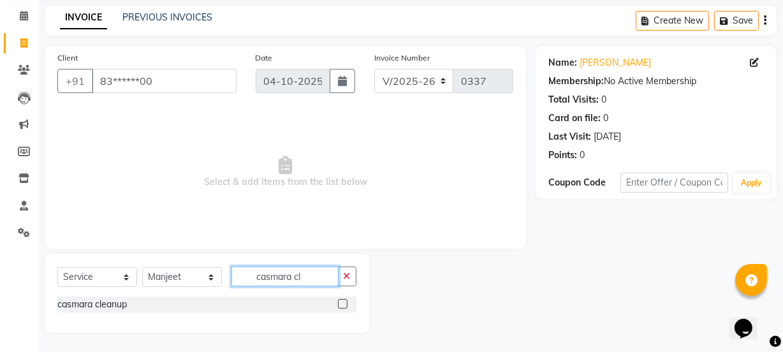
scroll to position [50, 0]
type input "casmara cle"
click at [342, 304] on label at bounding box center [343, 304] width 10 height 10
click at [342, 304] on input "checkbox" at bounding box center [342, 304] width 8 height 8
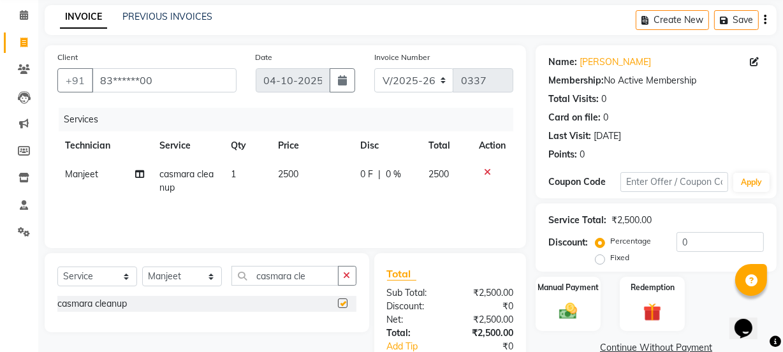
checkbox input "false"
click at [686, 240] on input "0" at bounding box center [720, 242] width 87 height 20
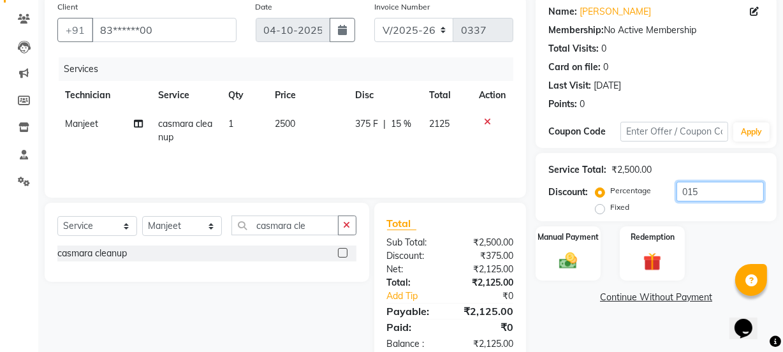
scroll to position [131, 0]
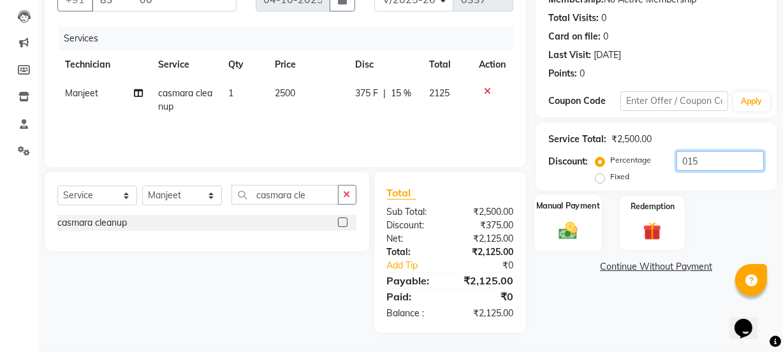
type input "015"
click at [557, 223] on img at bounding box center [568, 230] width 31 height 22
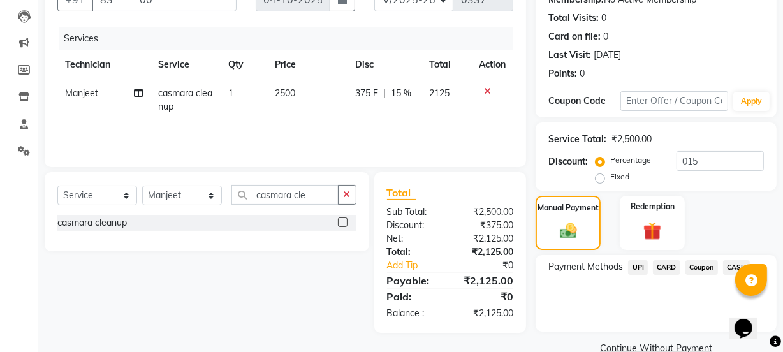
click at [638, 267] on span "UPI" at bounding box center [638, 267] width 20 height 15
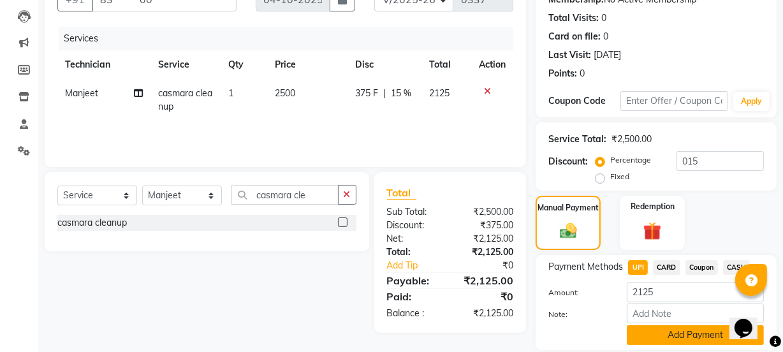
click at [705, 340] on button "Add Payment" at bounding box center [695, 335] width 137 height 20
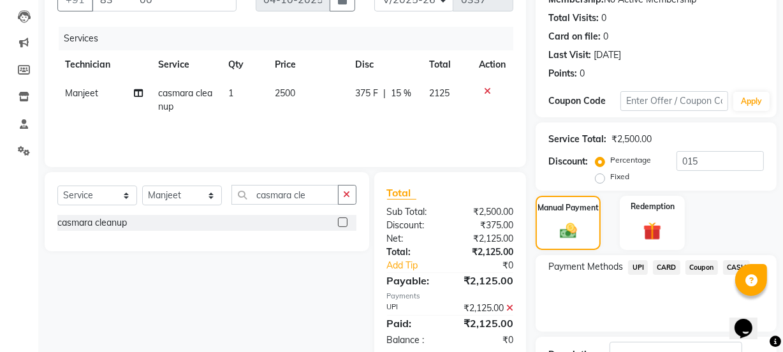
scroll to position [228, 0]
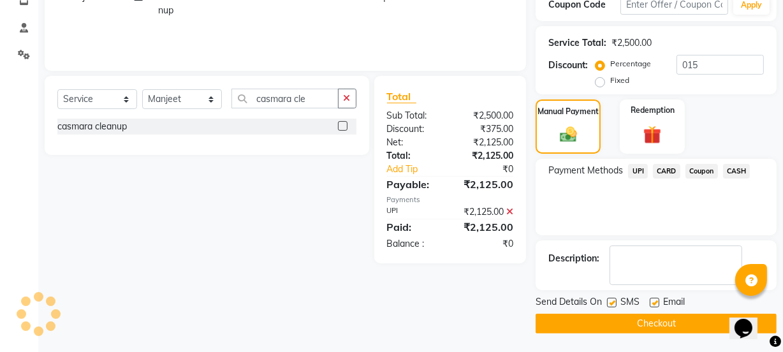
click at [598, 318] on button "Checkout" at bounding box center [656, 324] width 241 height 20
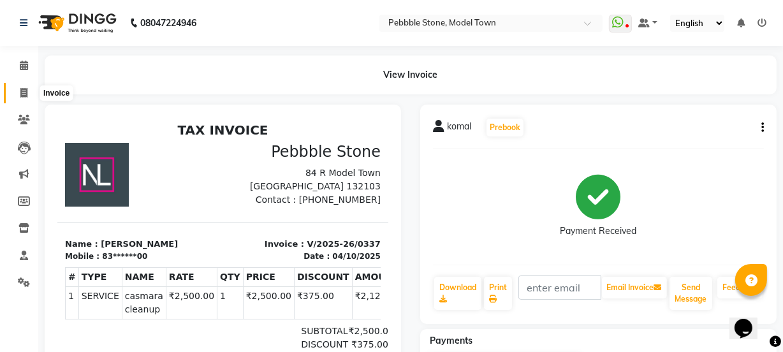
click at [18, 92] on span at bounding box center [24, 93] width 22 height 15
select select "service"
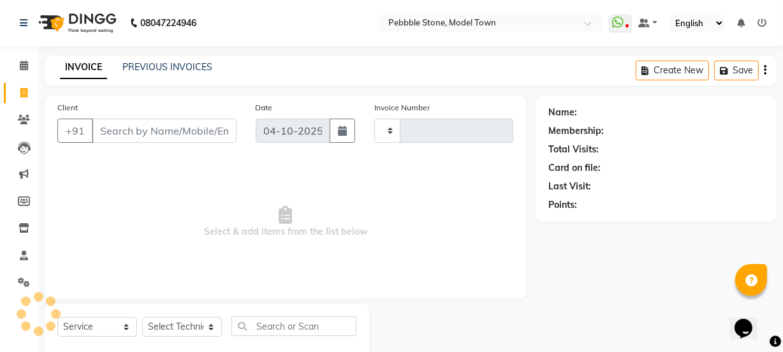
scroll to position [32, 0]
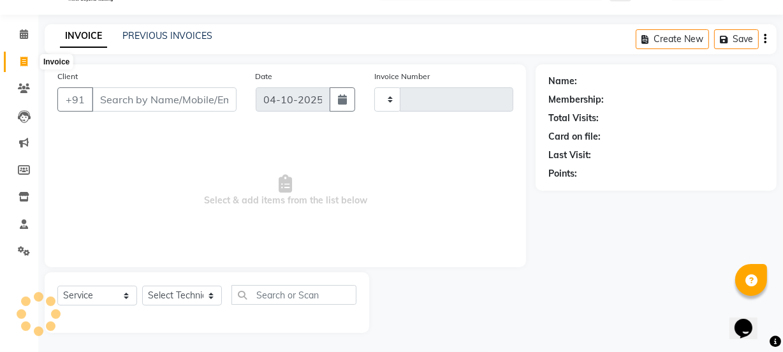
type input "0338"
select select "8684"
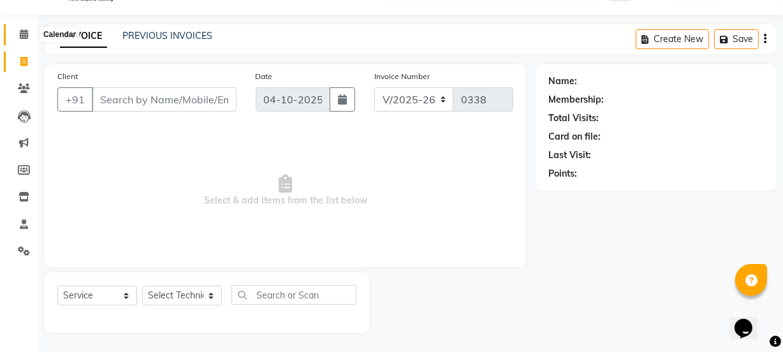
click at [20, 32] on icon at bounding box center [24, 34] width 8 height 10
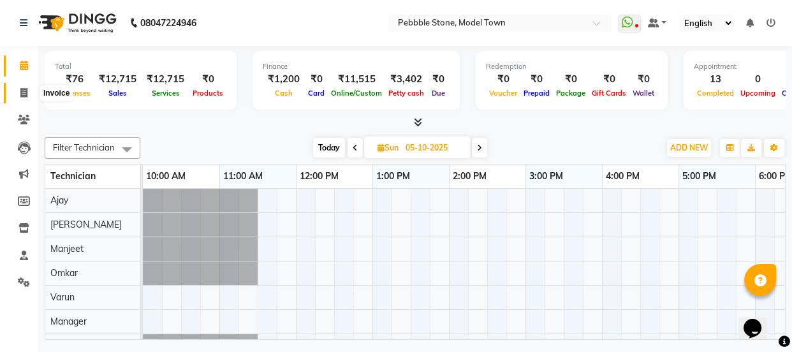
click at [23, 91] on icon at bounding box center [23, 93] width 7 height 10
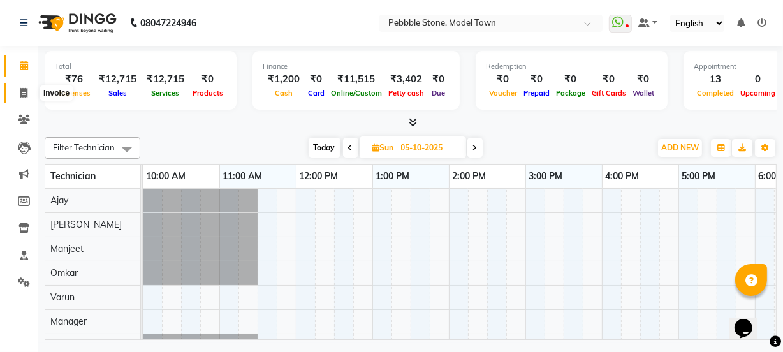
select select "service"
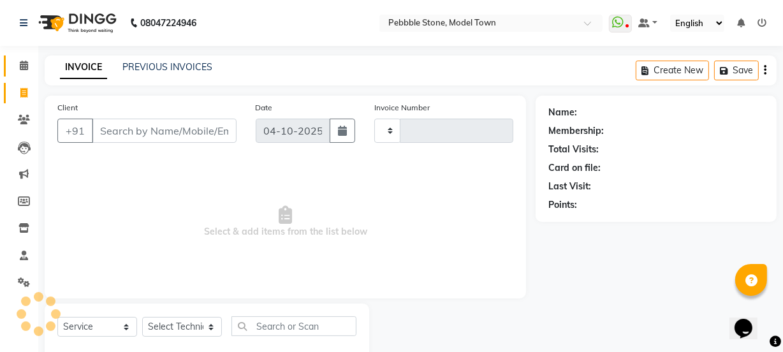
type input "0338"
select select "8684"
click at [24, 65] on icon at bounding box center [24, 66] width 8 height 10
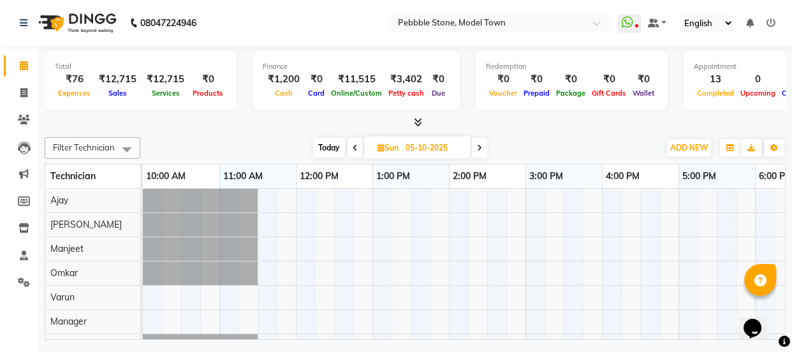
click at [752, 319] on icon "Chat widget" at bounding box center [752, 328] width 18 height 19
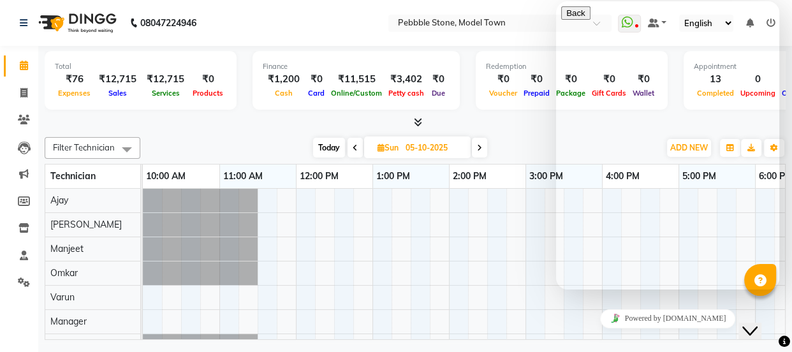
click at [752, 323] on icon "Close Chat This icon closes the chat window." at bounding box center [749, 330] width 15 height 15
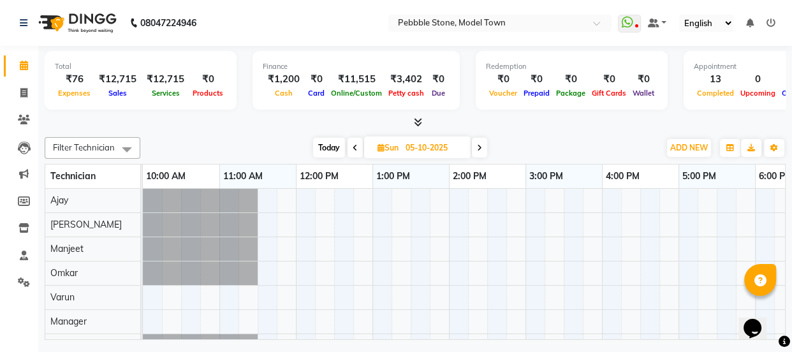
click at [752, 319] on icon "Chat widget" at bounding box center [752, 328] width 18 height 19
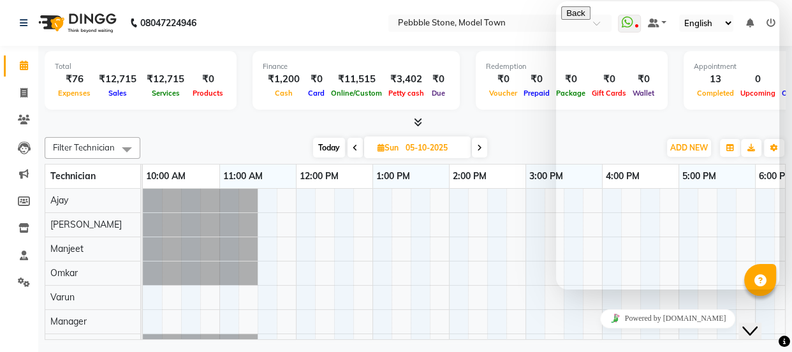
click at [467, 263] on div at bounding box center [564, 273] width 842 height 169
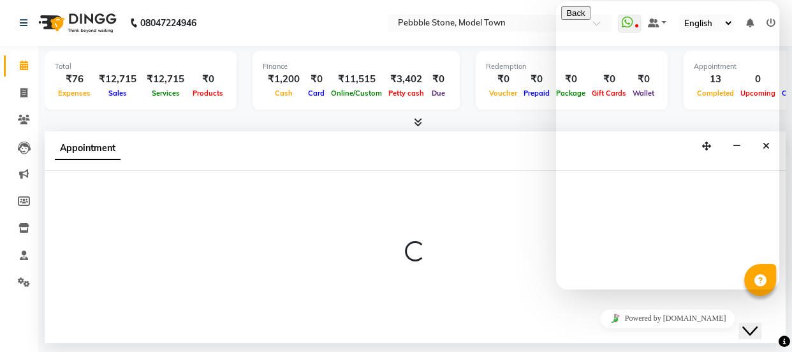
select select "87689"
select select "840"
select select "tentative"
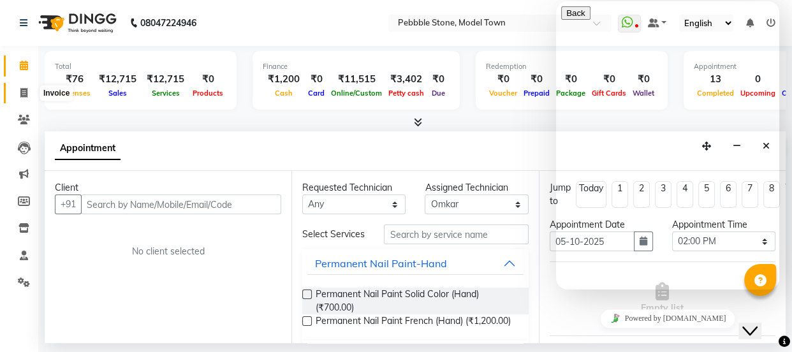
click at [22, 91] on icon at bounding box center [23, 93] width 7 height 10
select select "service"
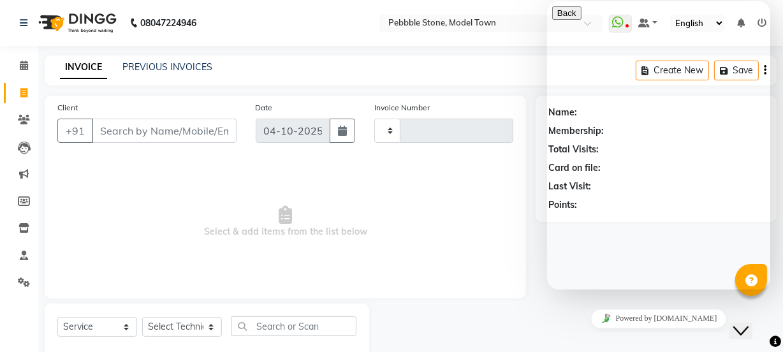
click at [741, 323] on icon "Close Chat This icon closes the chat window." at bounding box center [740, 330] width 15 height 15
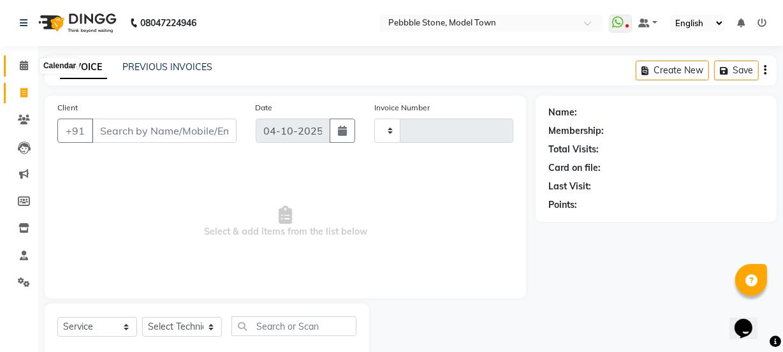
click at [25, 62] on icon at bounding box center [24, 66] width 8 height 10
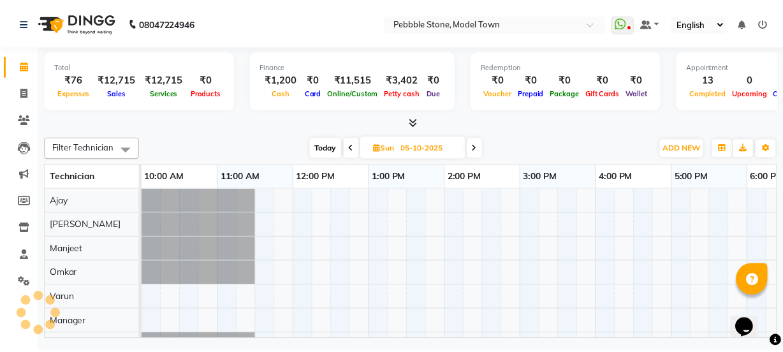
scroll to position [0, 199]
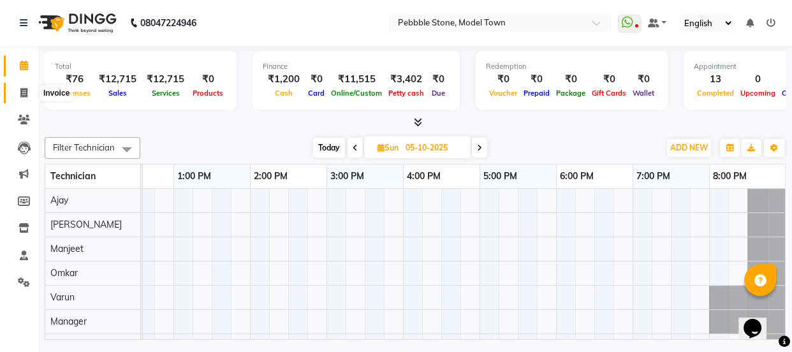
click at [24, 94] on icon at bounding box center [23, 93] width 7 height 10
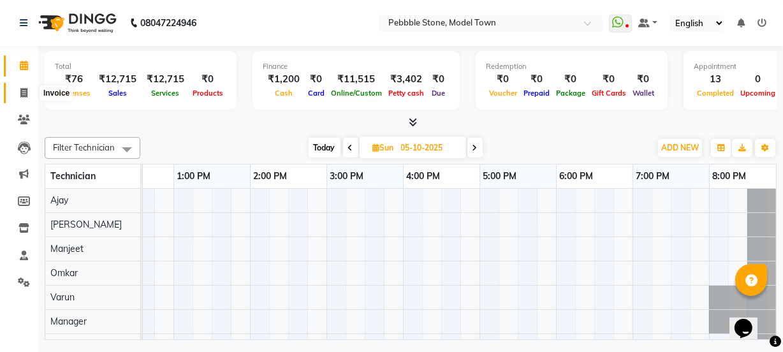
select select "service"
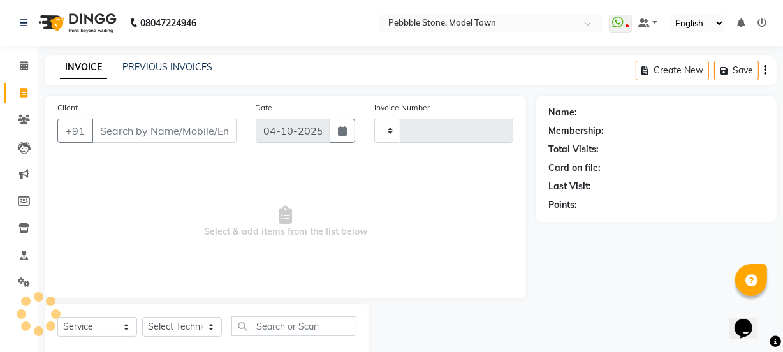
type input "0338"
select select "8684"
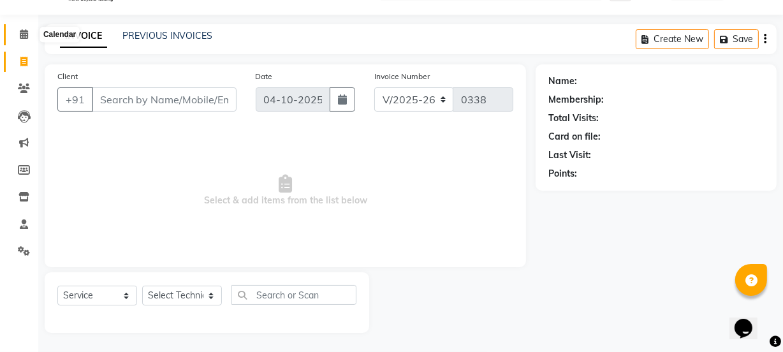
click at [20, 37] on icon at bounding box center [24, 34] width 8 height 10
